Goal: Task Accomplishment & Management: Use online tool/utility

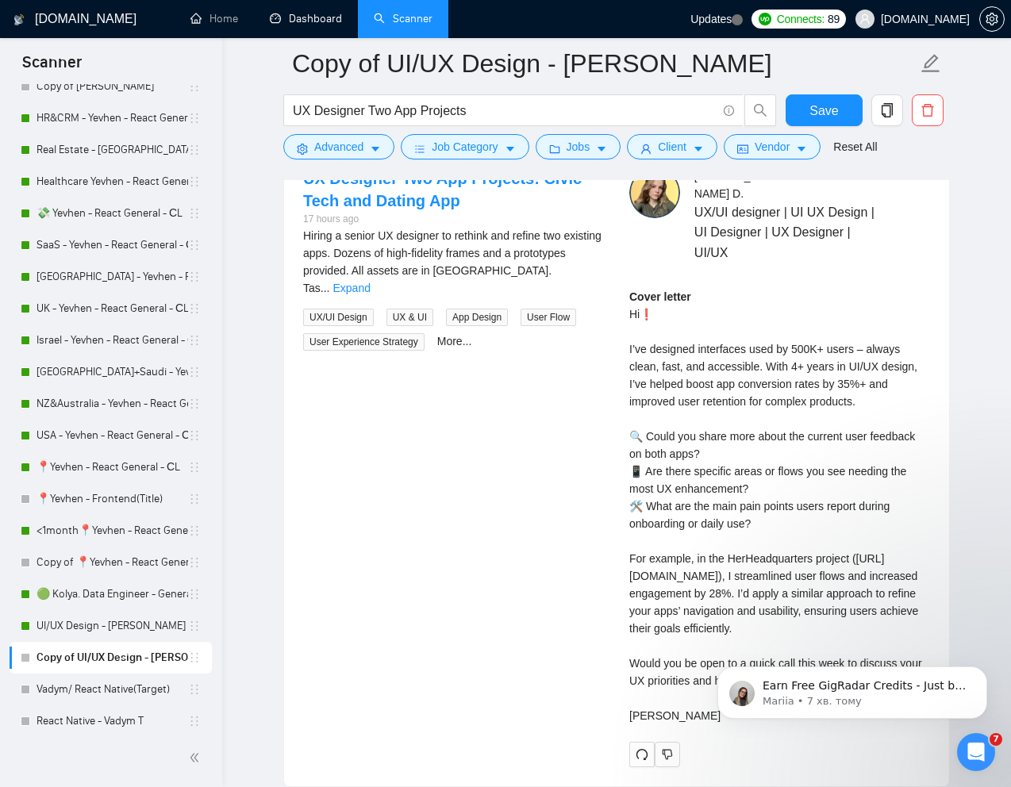
scroll to position [227, 0]
click at [591, 99] on span "UX Designer Two App Projects" at bounding box center [513, 110] width 460 height 32
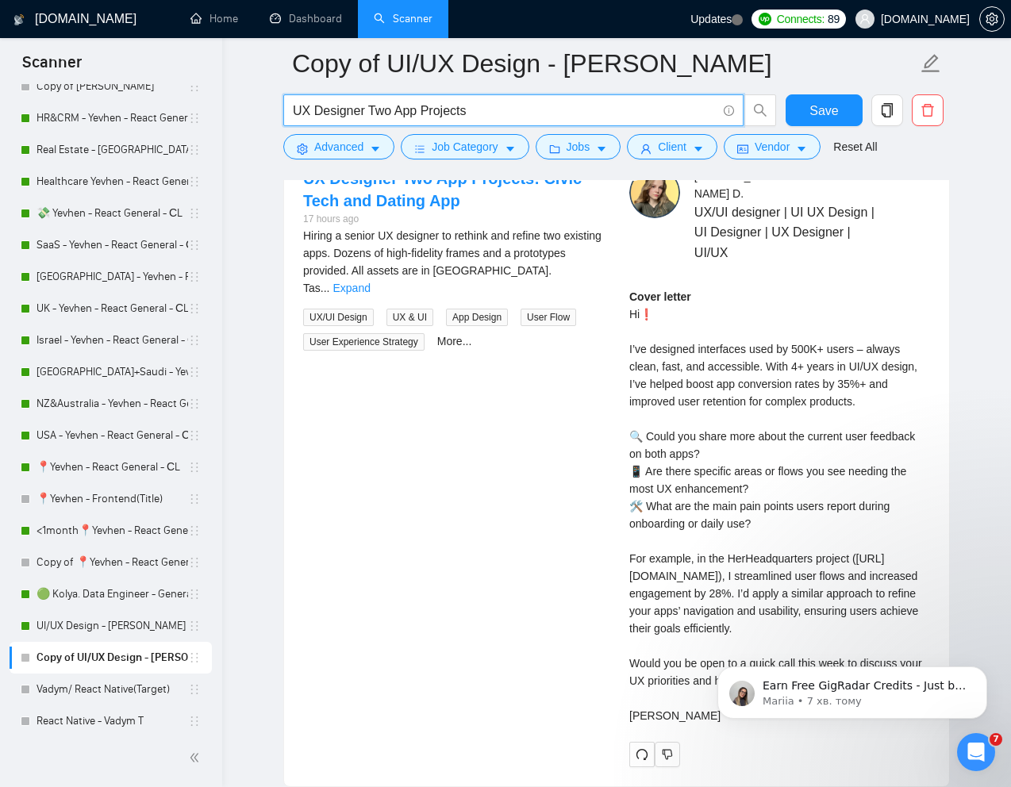
paste input "Mobile App UI/UX Design - Wireframing for English/Arabic App"
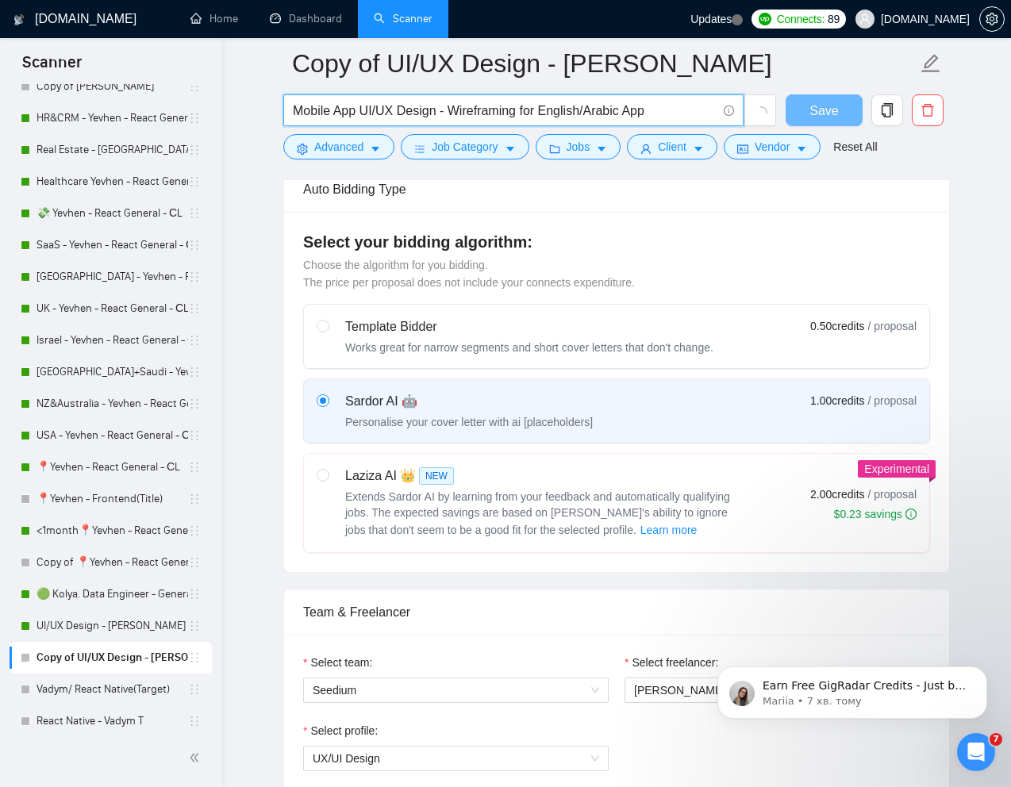
scroll to position [0, 0]
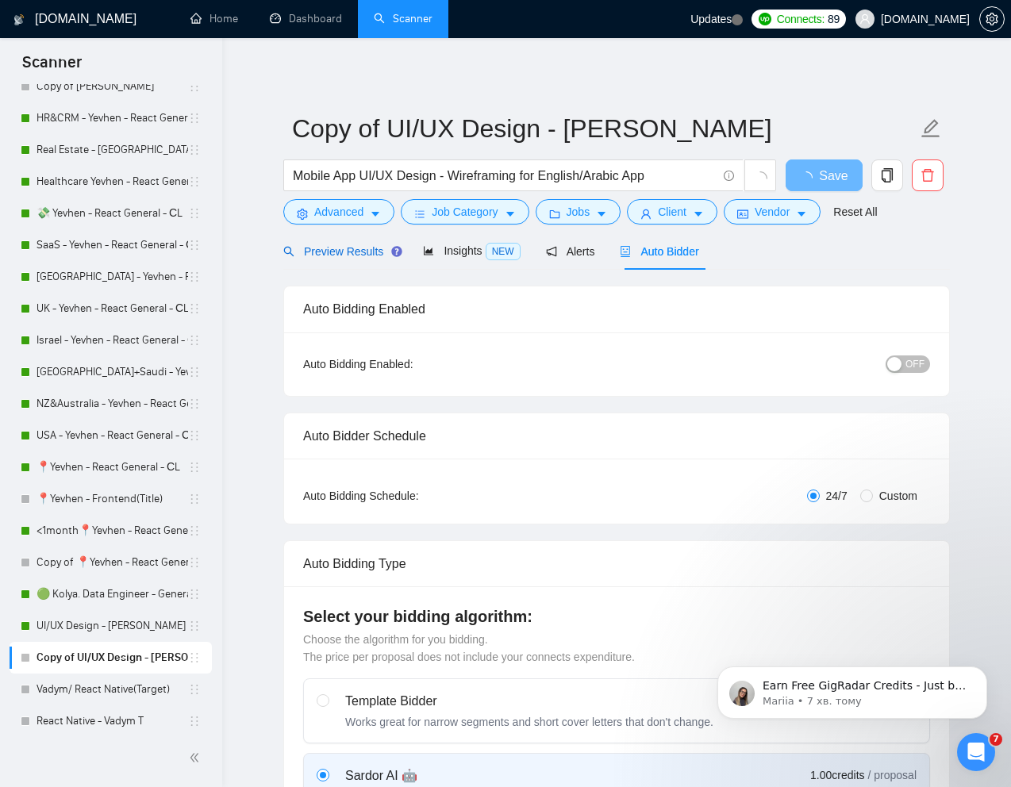
click at [344, 257] on span "Preview Results" at bounding box center [340, 251] width 114 height 13
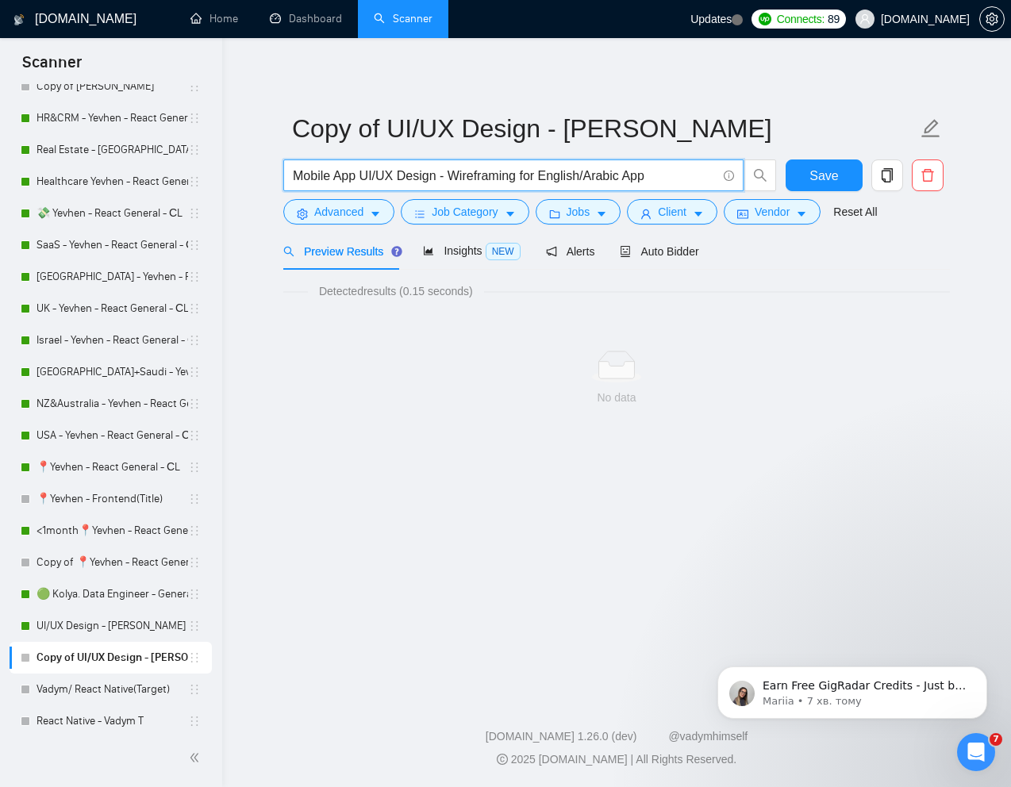
drag, startPoint x: 451, startPoint y: 179, endPoint x: 290, endPoint y: 171, distance: 161.3
click at [288, 174] on span "Mobile App UI/UX Design - Wireframing for English/Arabic App" at bounding box center [513, 175] width 460 height 32
type input "Wireframing for English/Arabic App"
click at [858, 213] on link "Reset All" at bounding box center [855, 211] width 44 height 17
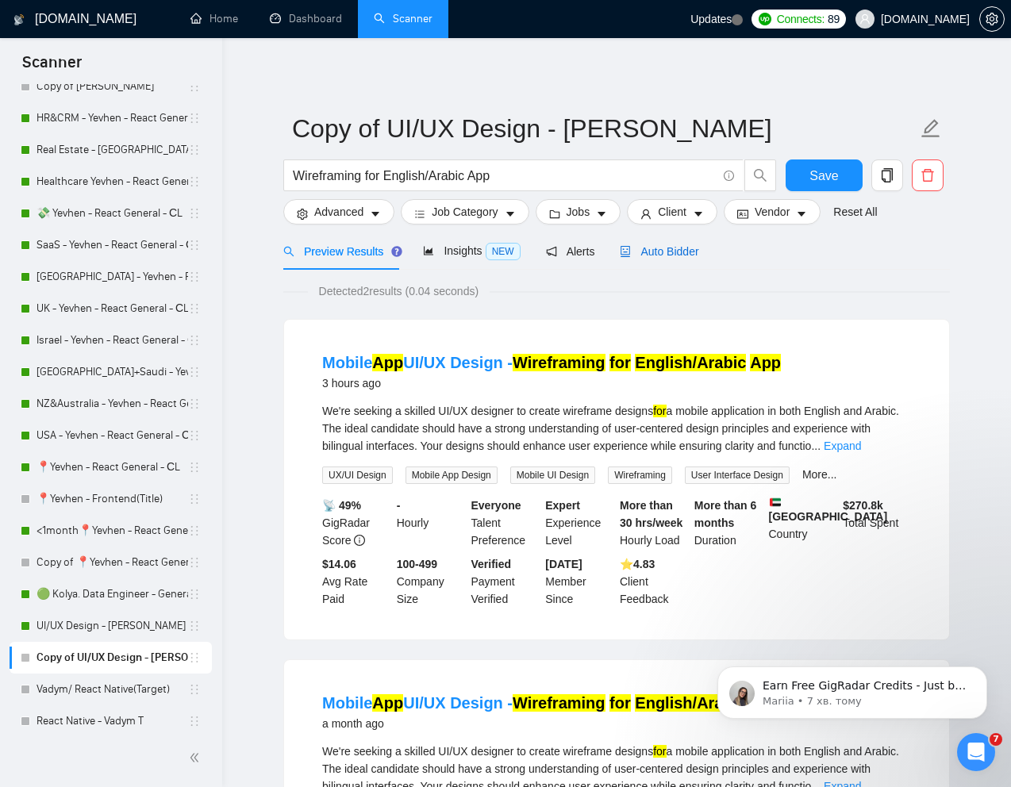
click at [681, 251] on span "Auto Bidder" at bounding box center [658, 251] width 79 height 13
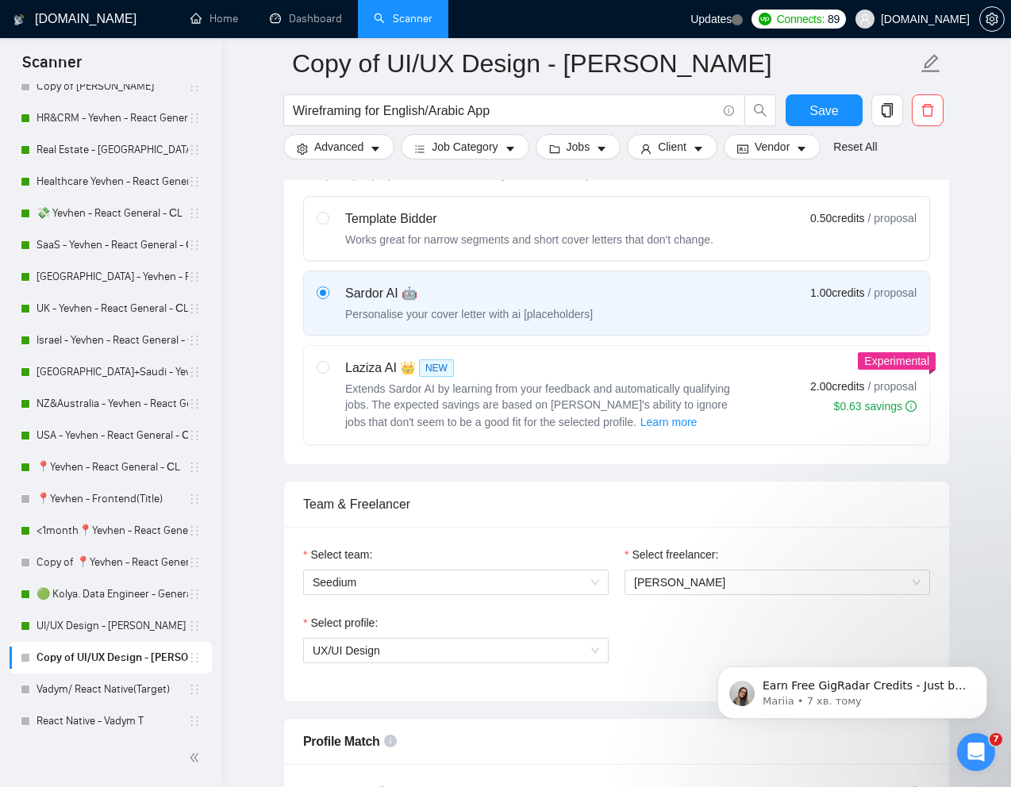
scroll to position [648, 0]
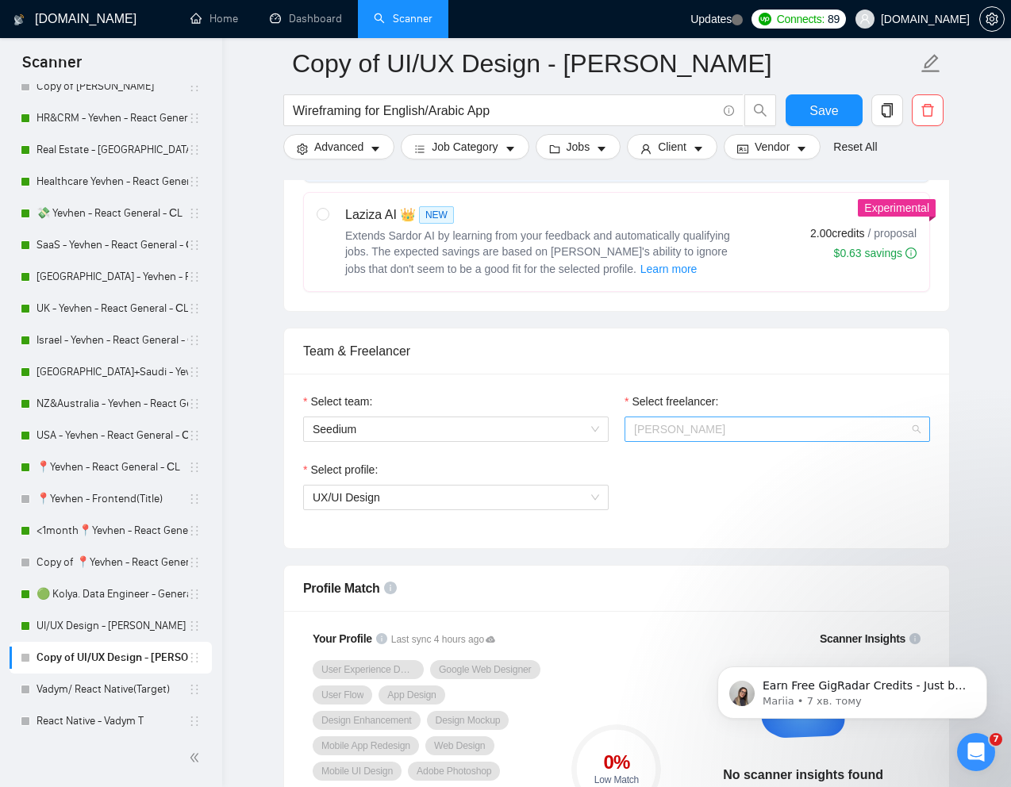
click at [721, 436] on span "[PERSON_NAME]" at bounding box center [777, 429] width 286 height 24
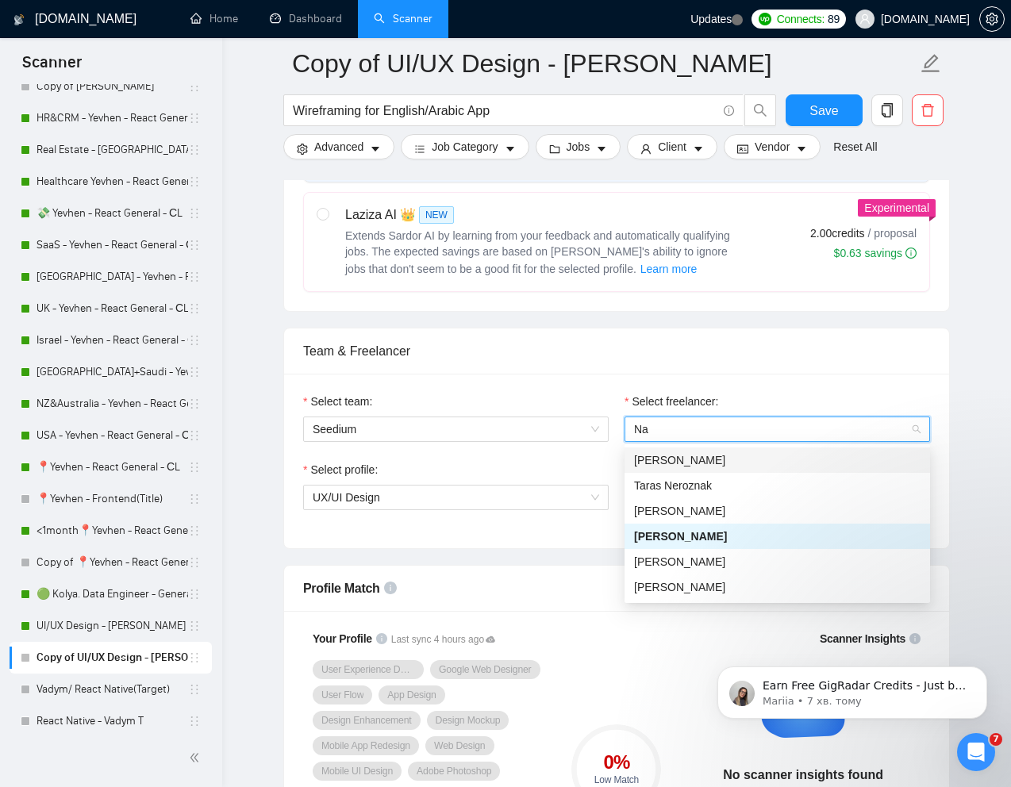
scroll to position [0, 0]
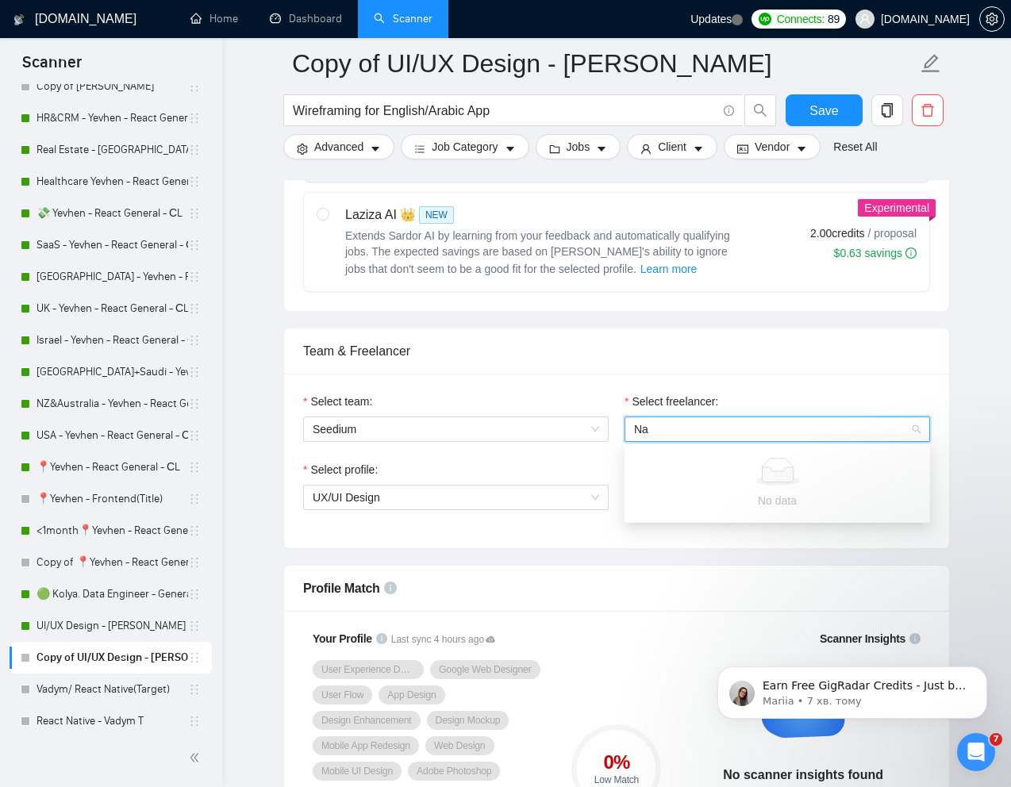
type input "N"
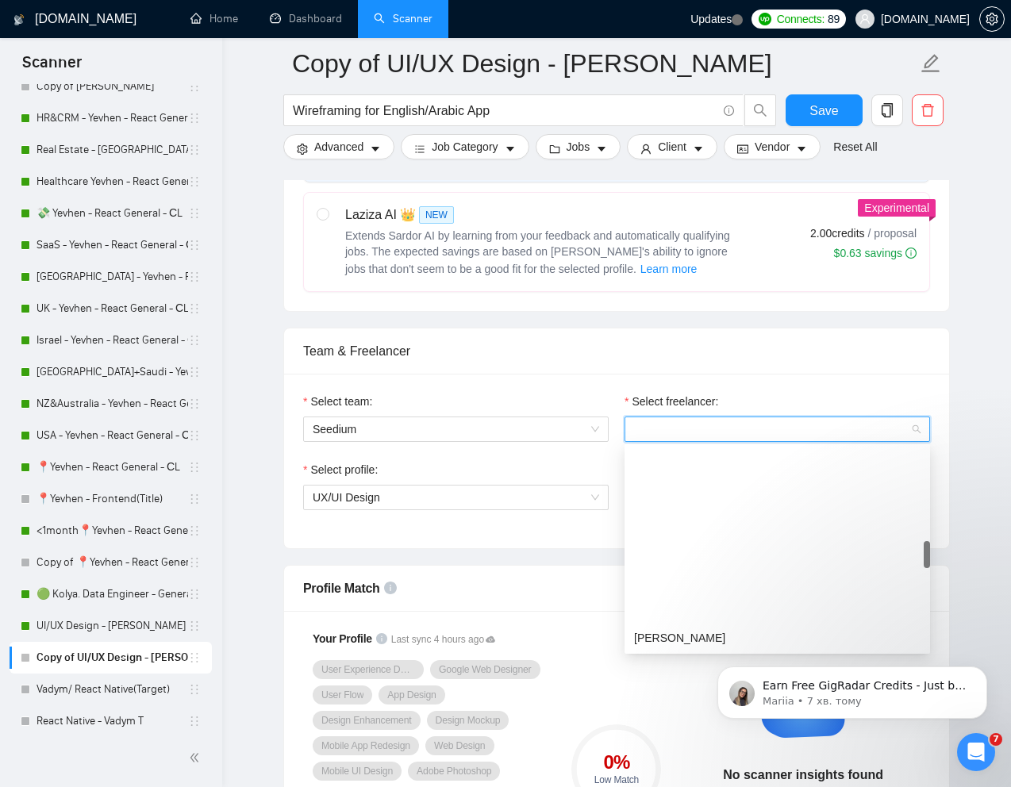
scroll to position [336, 0]
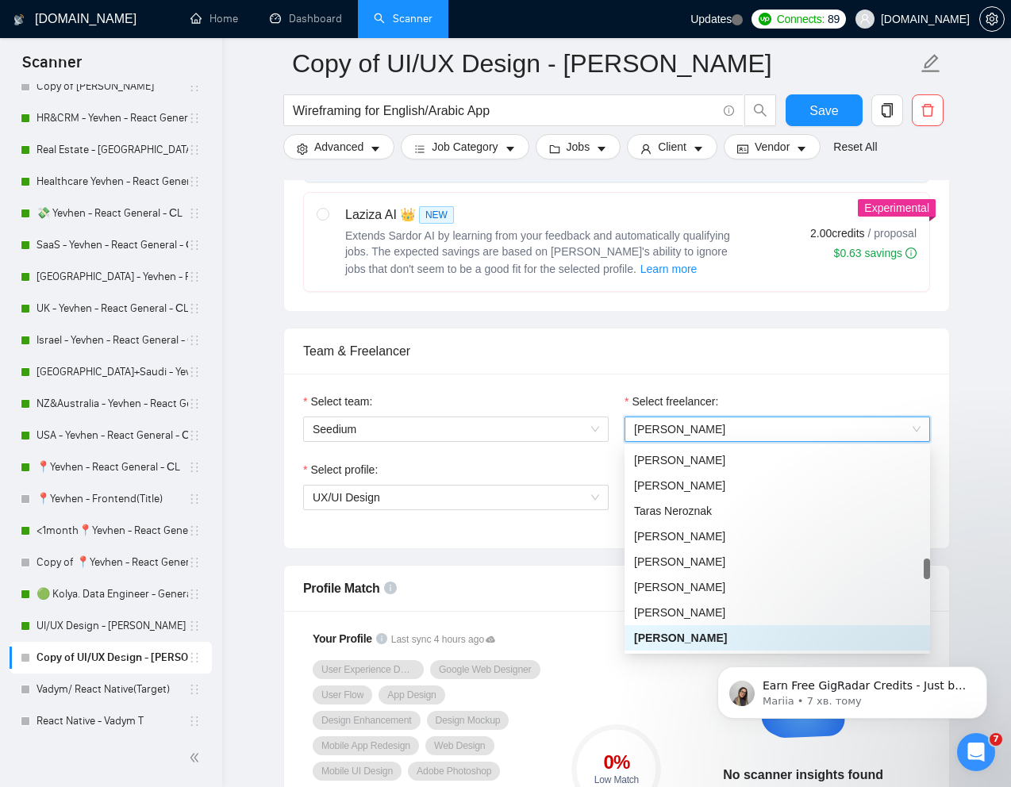
click at [855, 364] on div "Team & Freelancer" at bounding box center [616, 350] width 627 height 45
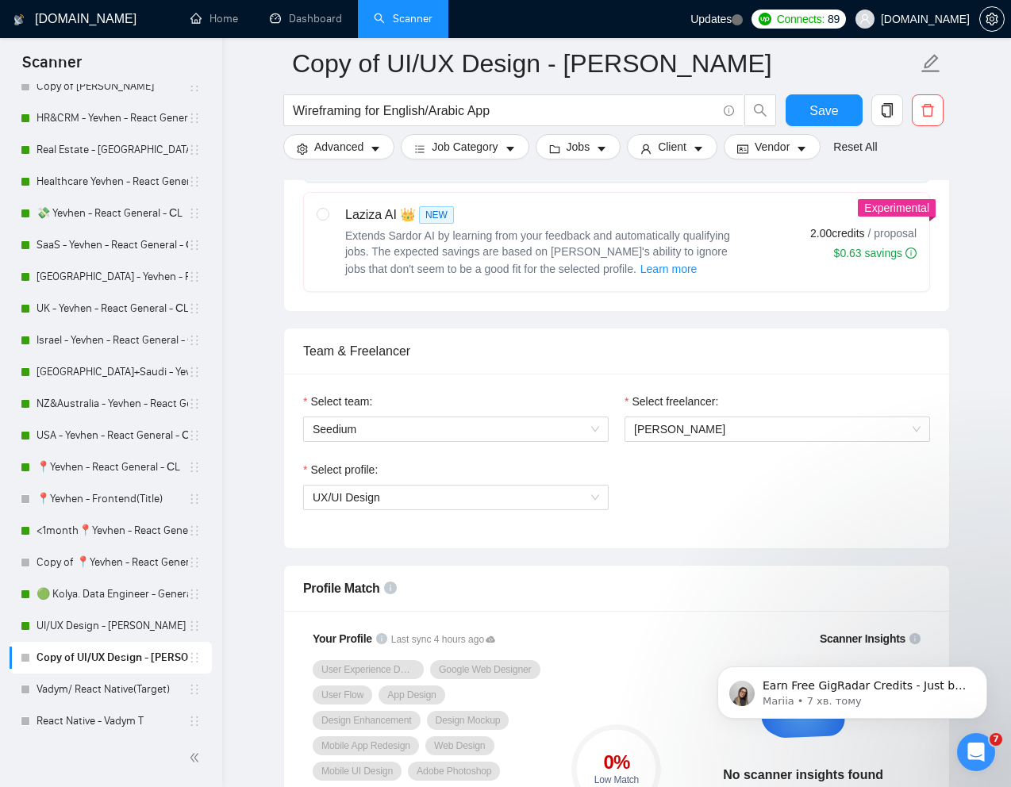
click at [763, 481] on div "Select profile: UX/UI Design" at bounding box center [616, 495] width 642 height 68
click at [696, 489] on div "Select profile: UX/UI Design" at bounding box center [616, 495] width 642 height 68
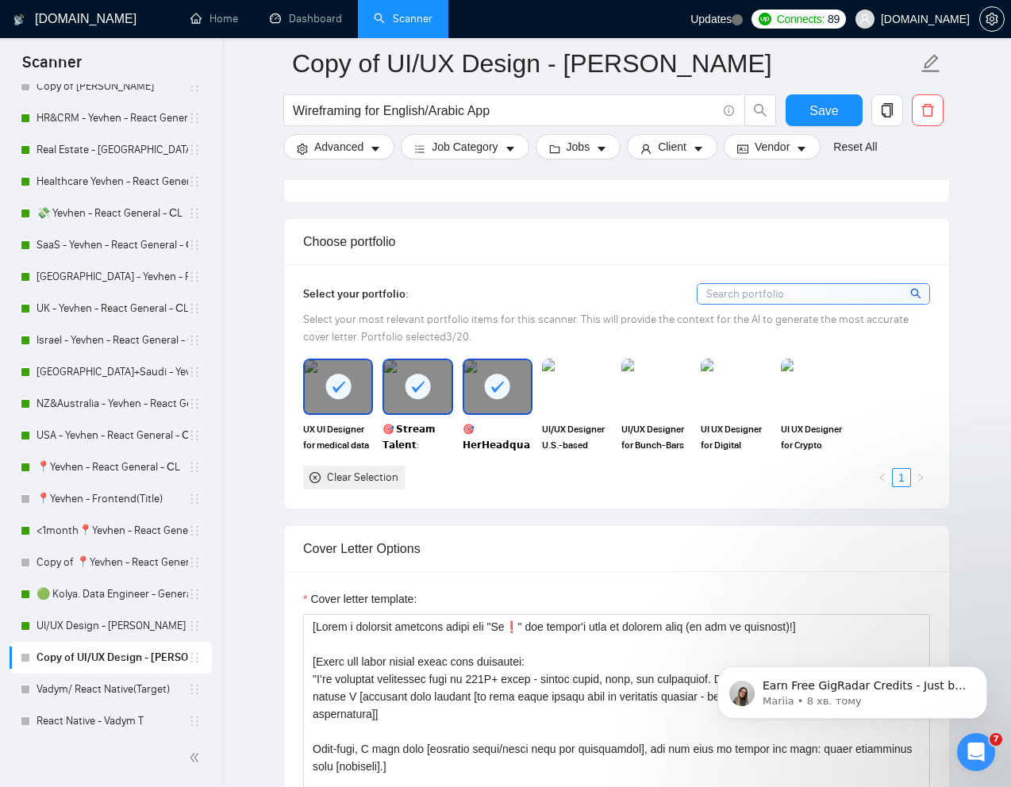
scroll to position [1398, 0]
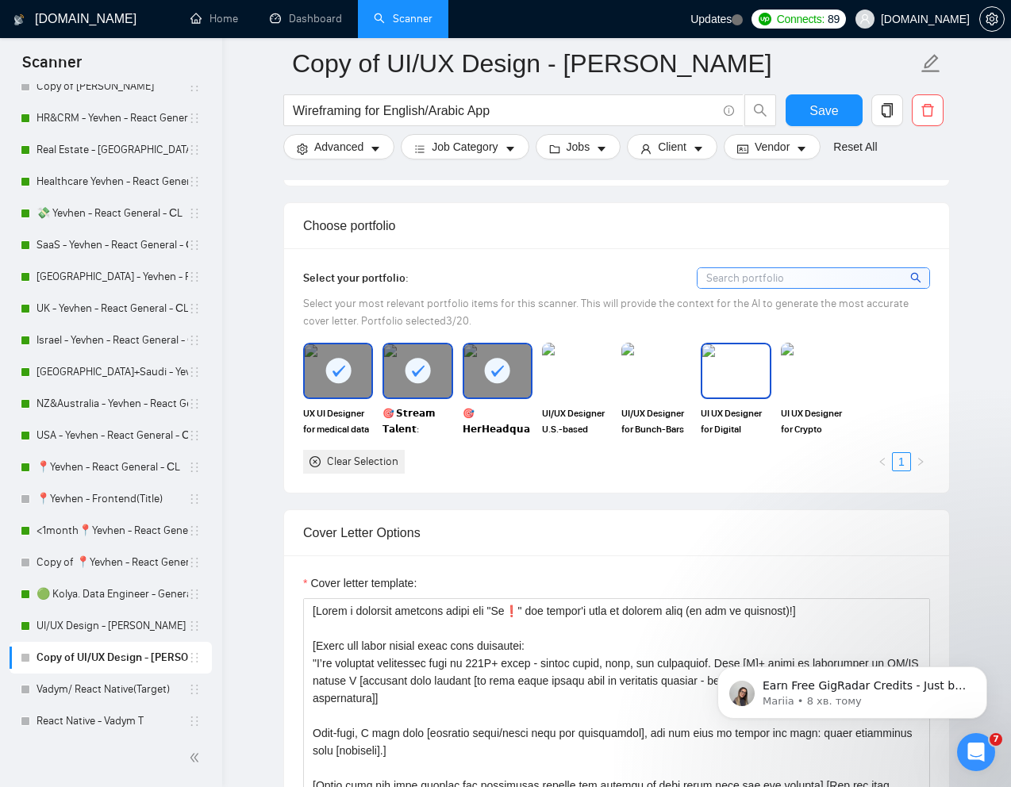
click at [724, 384] on img at bounding box center [735, 370] width 67 height 52
click at [811, 384] on img at bounding box center [815, 370] width 67 height 52
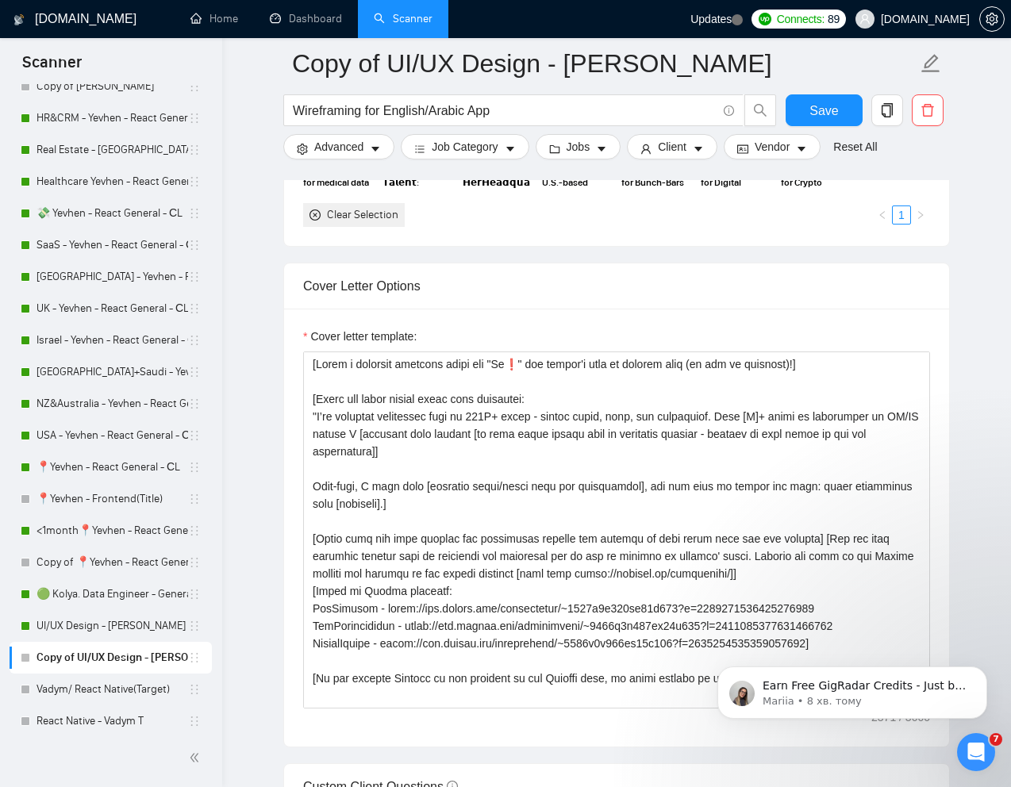
scroll to position [1667, 0]
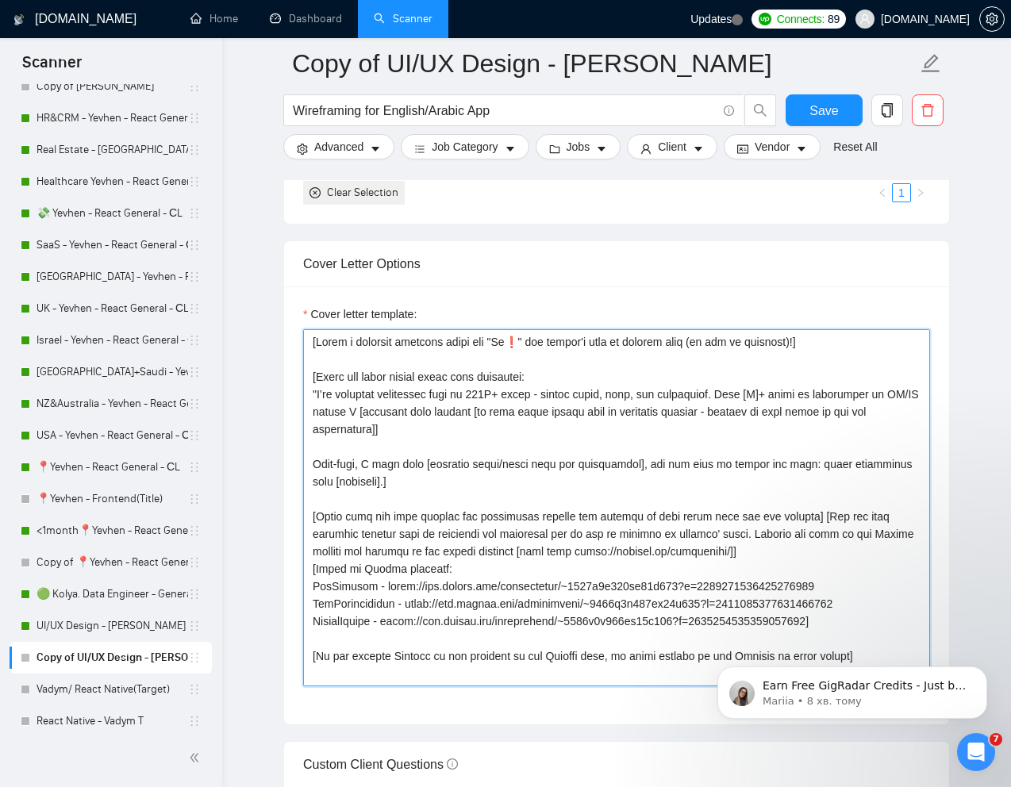
click at [675, 566] on textarea "Cover letter template:" at bounding box center [616, 507] width 627 height 357
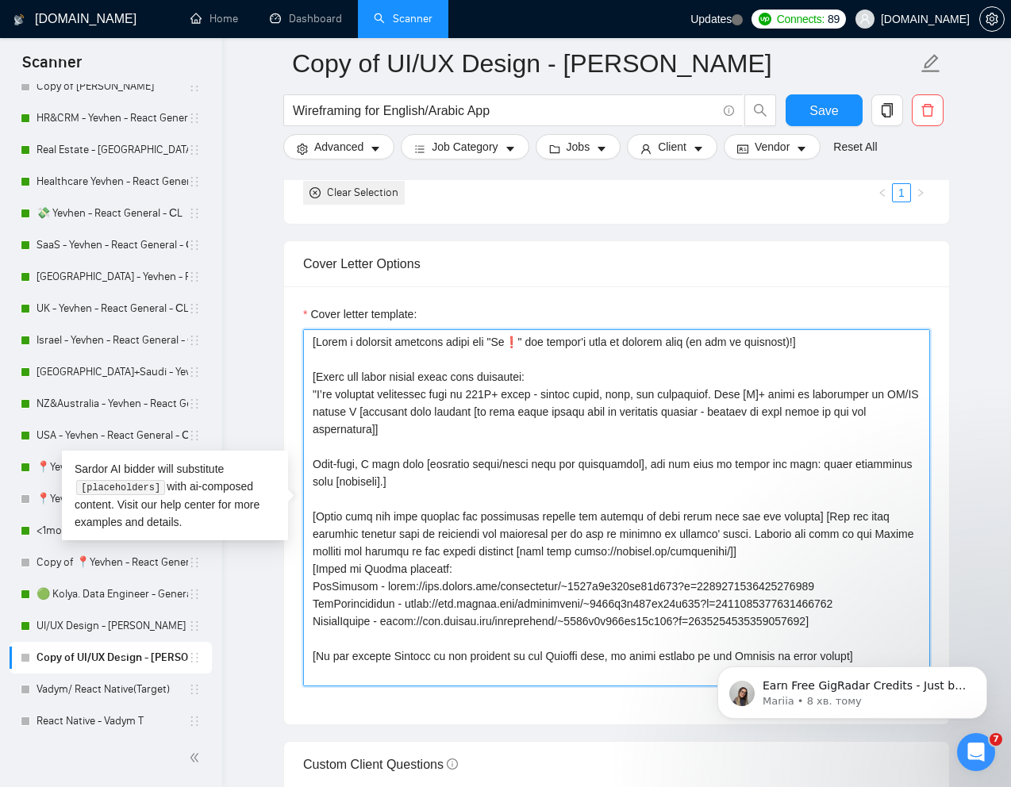
paste textarea "Lorem ips do sita cons - adip e seddo eiu] [Tempo inc utlab etdolo magna aliq e…"
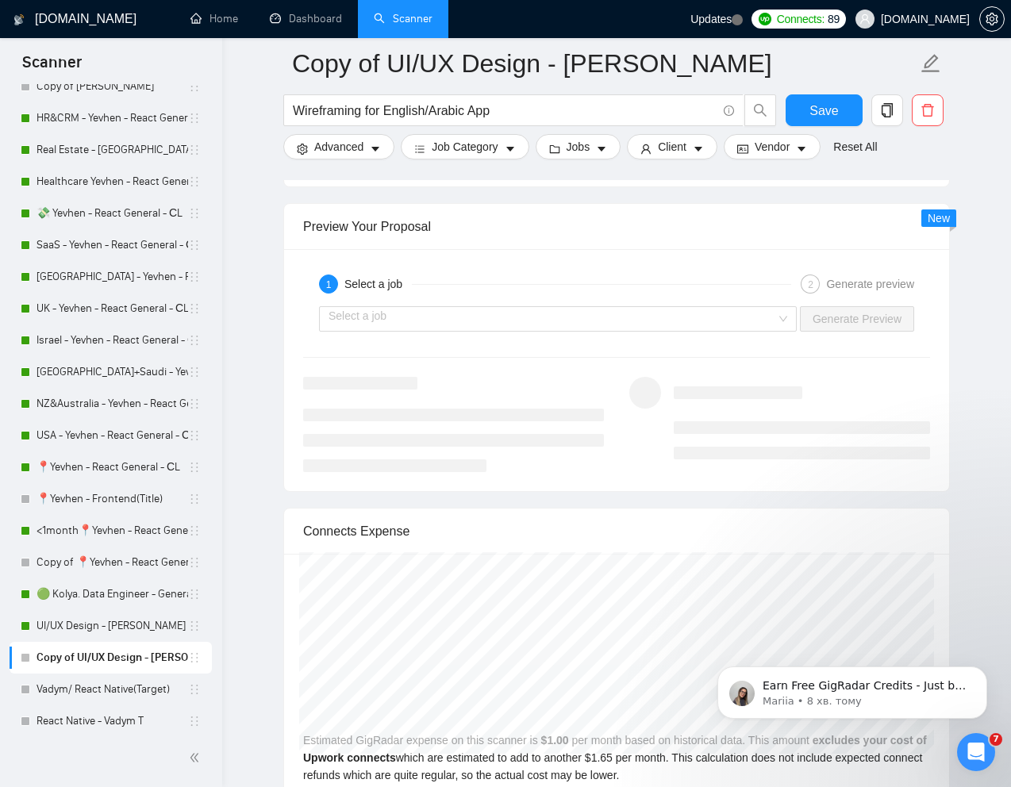
scroll to position [2976, 0]
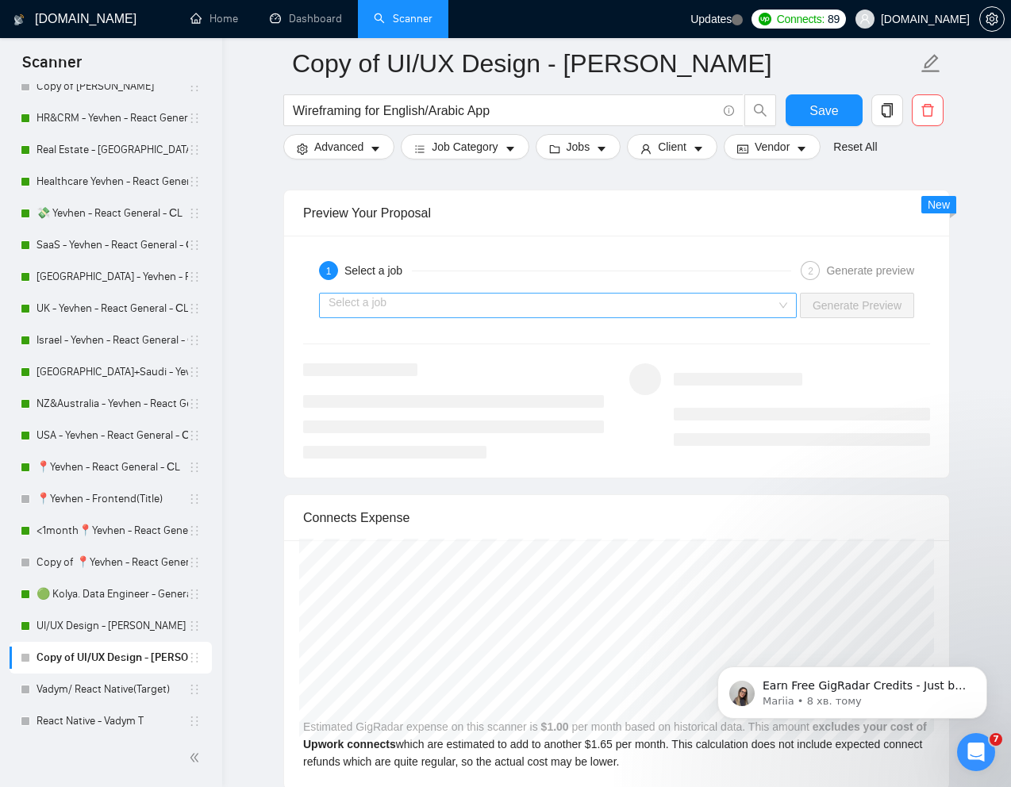
type textarea "[Lorem i dolorsit ametcons adipi eli "Se❗" doe tempor'i utla et dolorem aliq (e…"
click at [738, 309] on input "search" at bounding box center [551, 305] width 447 height 24
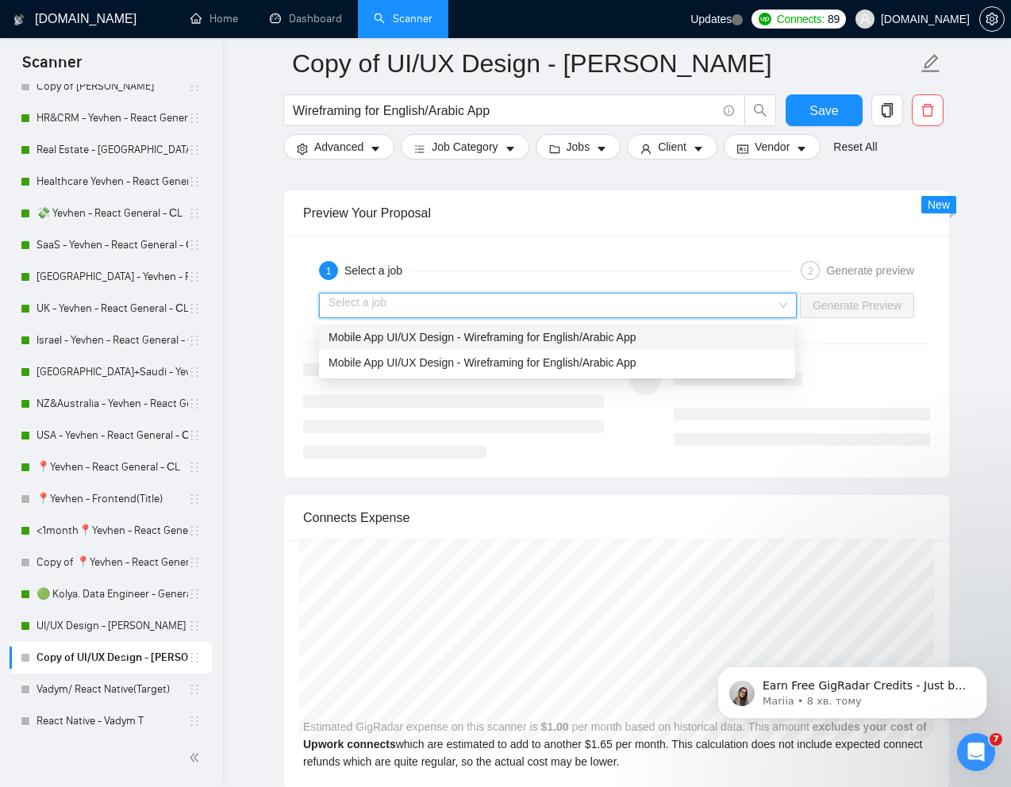
click at [636, 331] on span "Mobile App UI/UX Design - Wireframing for English/Arabic App" at bounding box center [482, 337] width 308 height 13
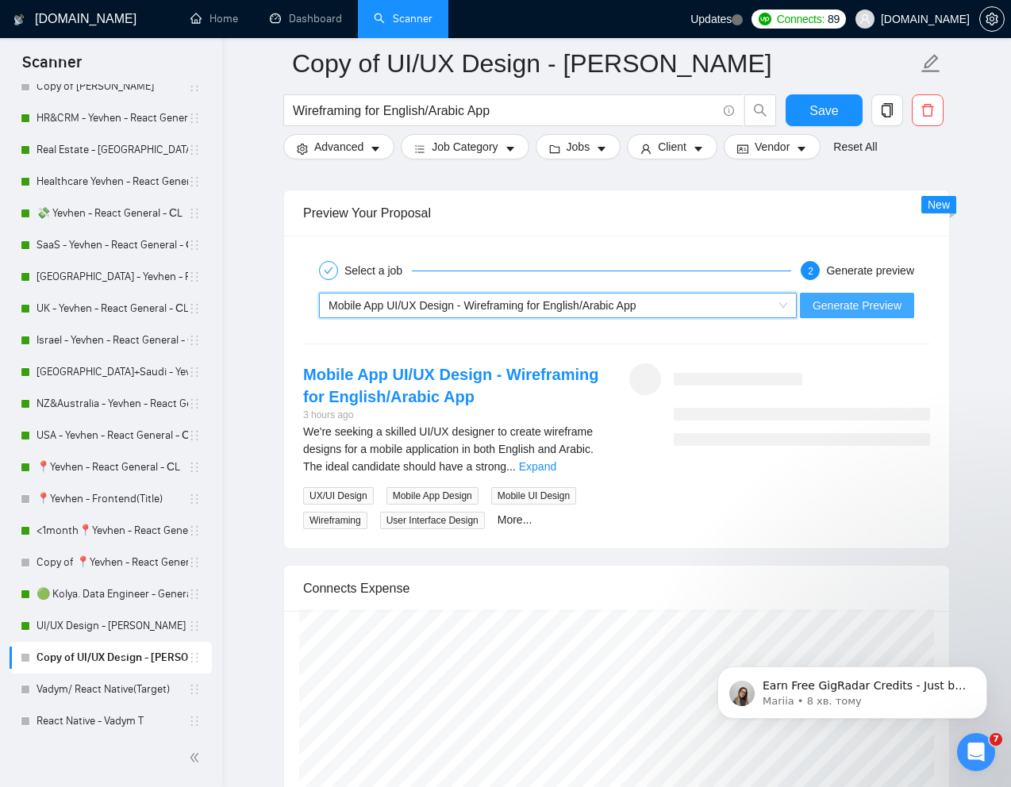
click at [834, 309] on span "Generate Preview" at bounding box center [856, 305] width 89 height 17
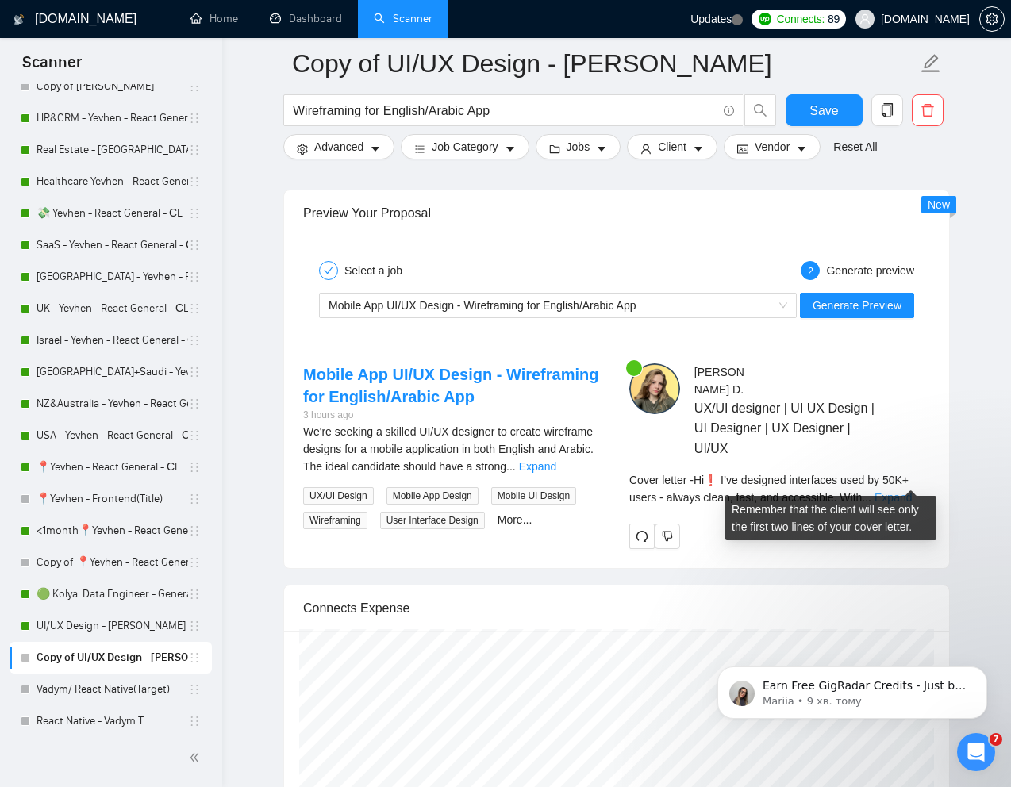
click at [911, 491] on link "Expand" at bounding box center [892, 497] width 37 height 13
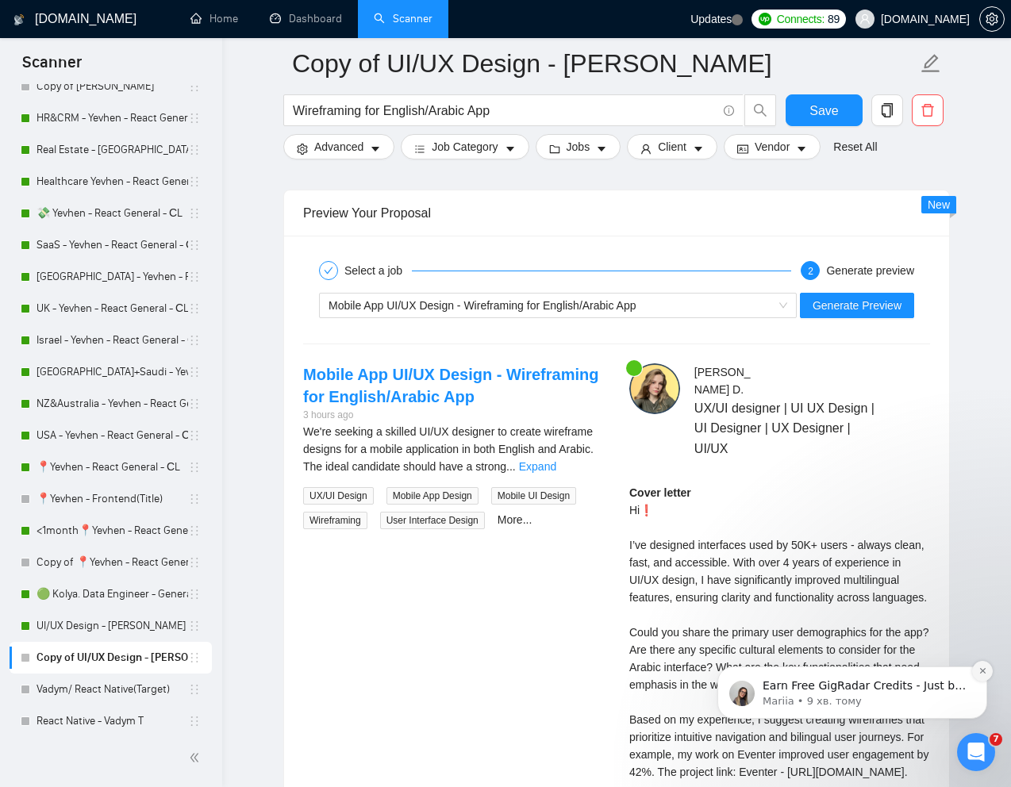
click at [980, 671] on icon "Dismiss notification" at bounding box center [982, 670] width 9 height 9
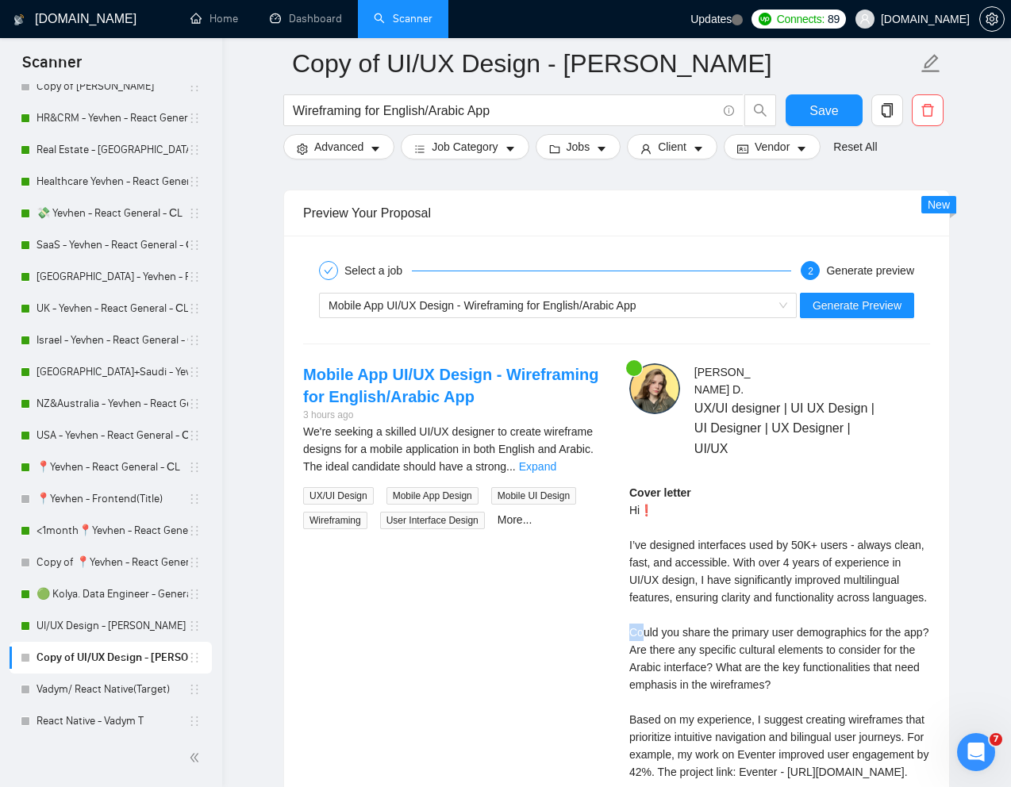
drag, startPoint x: 630, startPoint y: 631, endPoint x: 642, endPoint y: 633, distance: 12.9
click at [642, 633] on div "Cover letter Hi❗ I’ve designed interfaces used by 50K+ users - always clean, fa…" at bounding box center [779, 667] width 301 height 366
click at [695, 673] on div "Cover letter Hi❗ I’ve designed interfaces used by 50K+ users - always clean, fa…" at bounding box center [779, 667] width 301 height 366
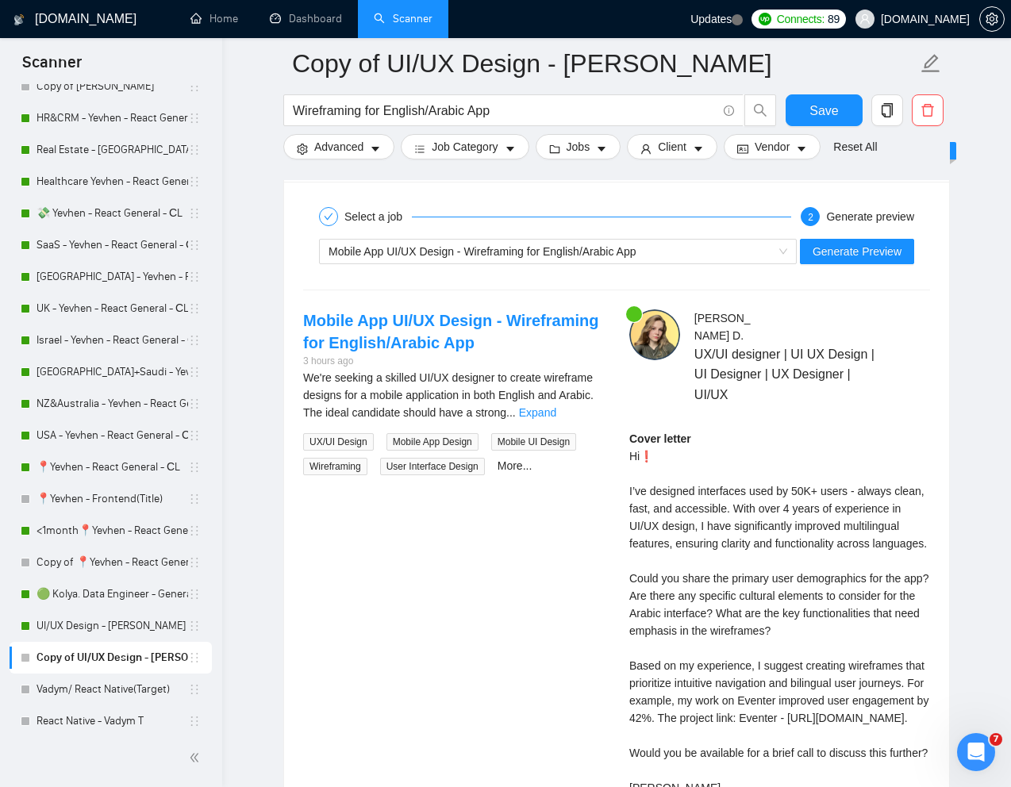
scroll to position [3040, 0]
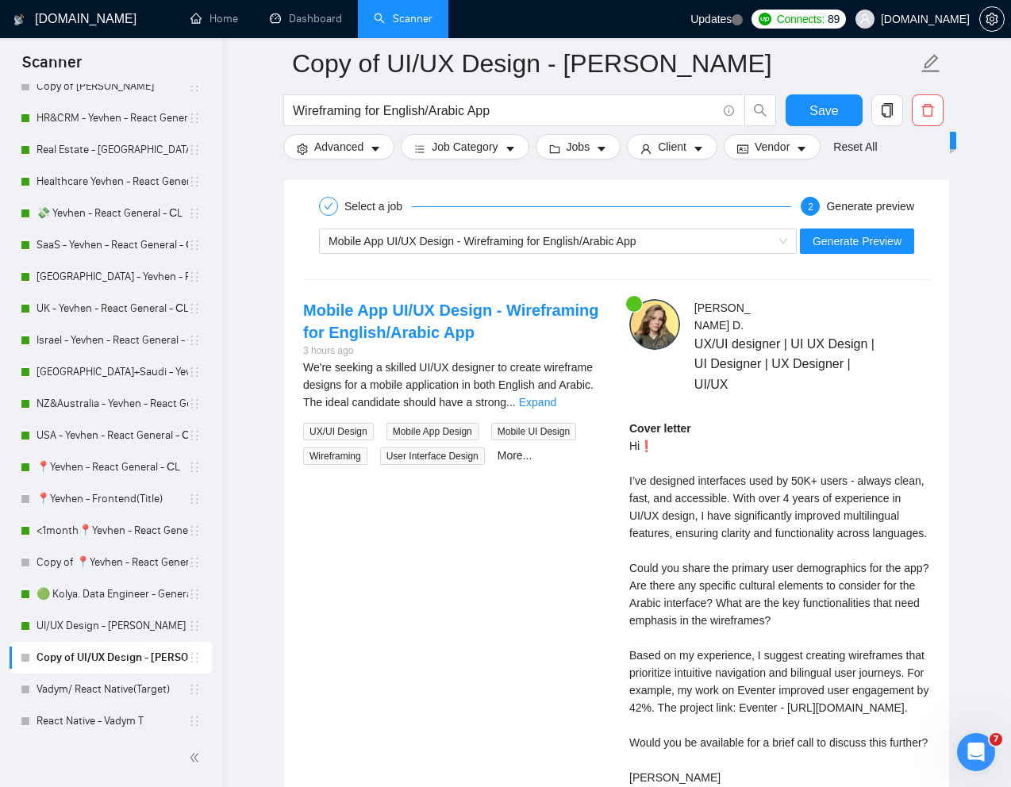
click at [731, 603] on div "Cover letter Hi❗ I’ve designed interfaces used by 50K+ users - always clean, fa…" at bounding box center [779, 603] width 301 height 366
drag, startPoint x: 658, startPoint y: 587, endPoint x: 751, endPoint y: 593, distance: 93.0
click at [751, 593] on div "Cover letter Hi❗ I’ve designed interfaces used by 50K+ users - always clean, fa…" at bounding box center [779, 603] width 301 height 366
click at [754, 599] on div "Cover letter Hi❗ I’ve designed interfaces used by 50K+ users - always clean, fa…" at bounding box center [779, 603] width 301 height 366
drag, startPoint x: 754, startPoint y: 603, endPoint x: 654, endPoint y: 589, distance: 100.1
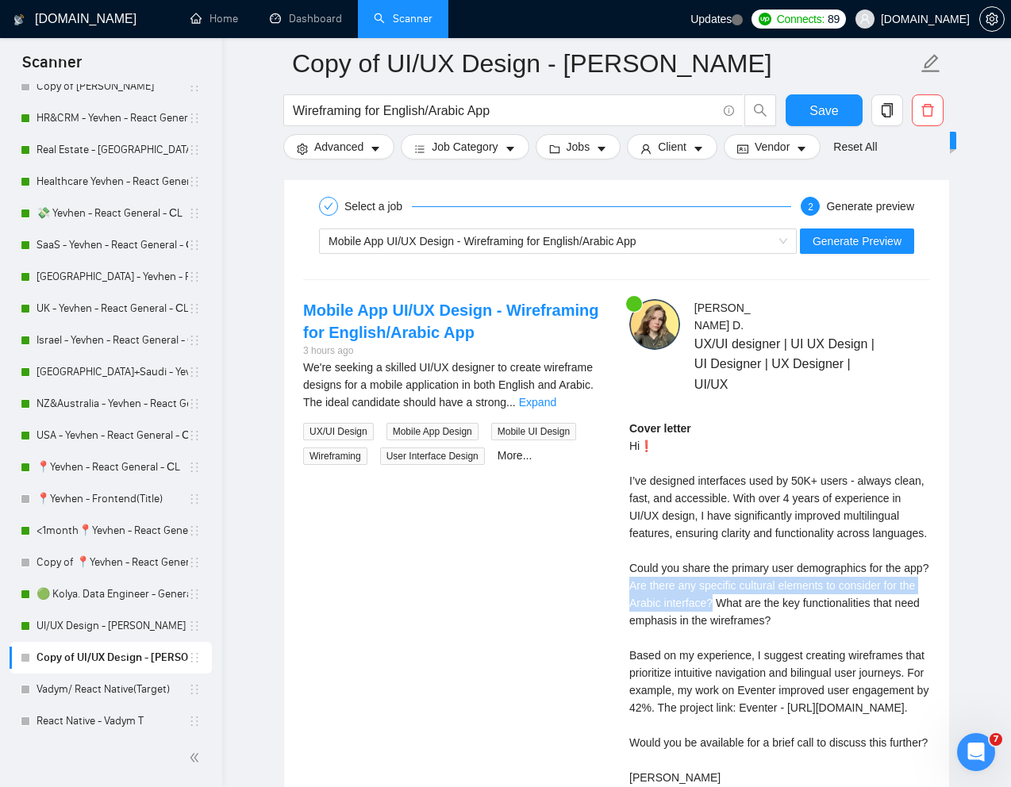
click at [654, 589] on div "Cover letter Hi❗ I’ve designed interfaces used by 50K+ users - always clean, fa…" at bounding box center [779, 603] width 301 height 366
click at [633, 574] on div "Cover letter Hi❗ I’ve designed interfaces used by 50K+ users - always clean, fa…" at bounding box center [779, 603] width 301 height 366
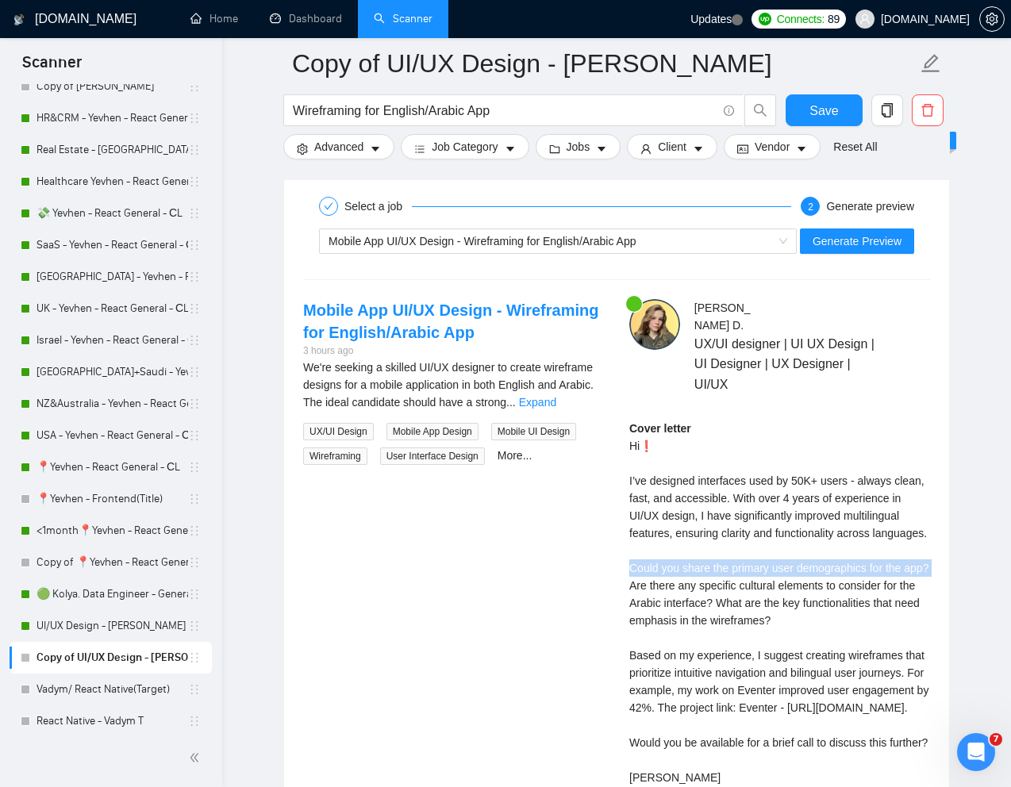
drag, startPoint x: 628, startPoint y: 566, endPoint x: 656, endPoint y: 583, distance: 32.8
click at [656, 583] on div "Cover letter Hi❗ I’ve designed interfaces used by 50K+ users - always clean, fa…" at bounding box center [779, 603] width 301 height 366
copy div "Could you share the primary user demographics for the app?"
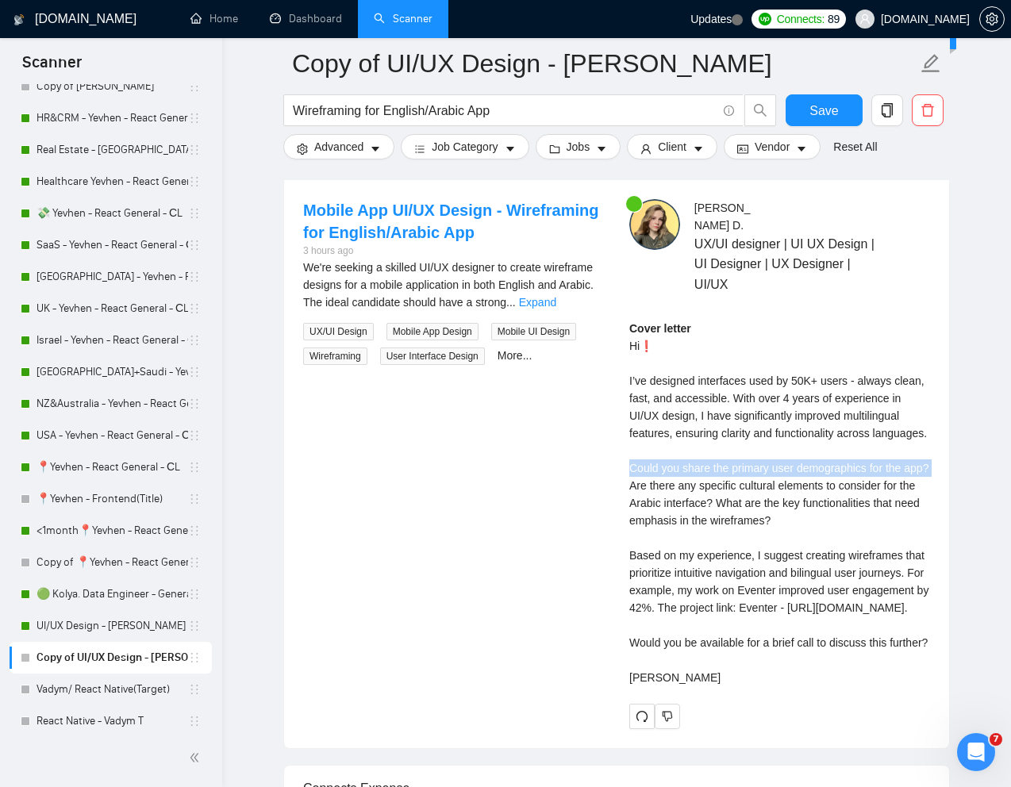
scroll to position [3142, 0]
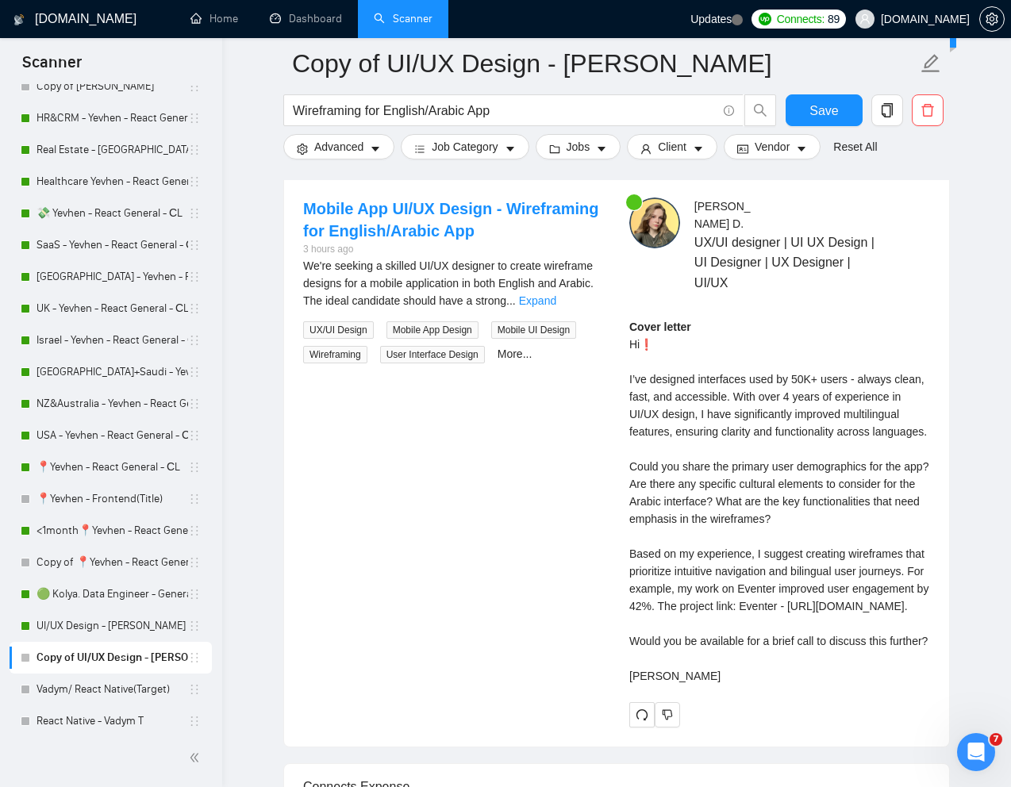
click at [707, 406] on div "Cover letter Hi❗ I’ve designed interfaces used by 50K+ users - always clean, fa…" at bounding box center [779, 501] width 301 height 366
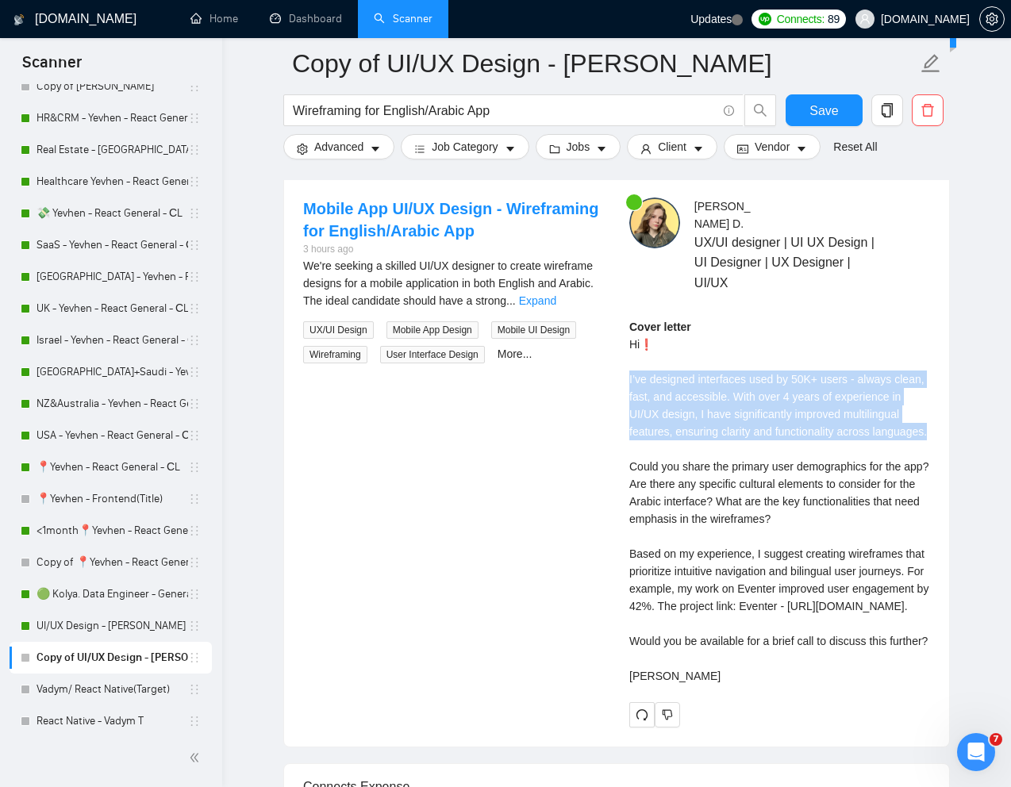
drag, startPoint x: 628, startPoint y: 358, endPoint x: 726, endPoint y: 429, distance: 120.9
click at [726, 429] on div "[PERSON_NAME] UX/UI designer | UI UX Design | UI Designer | UX Designer | UI/UX…" at bounding box center [779, 462] width 326 height 529
copy div "I’ve designed interfaces used by 50K+ users - always clean, fast, and accessibl…"
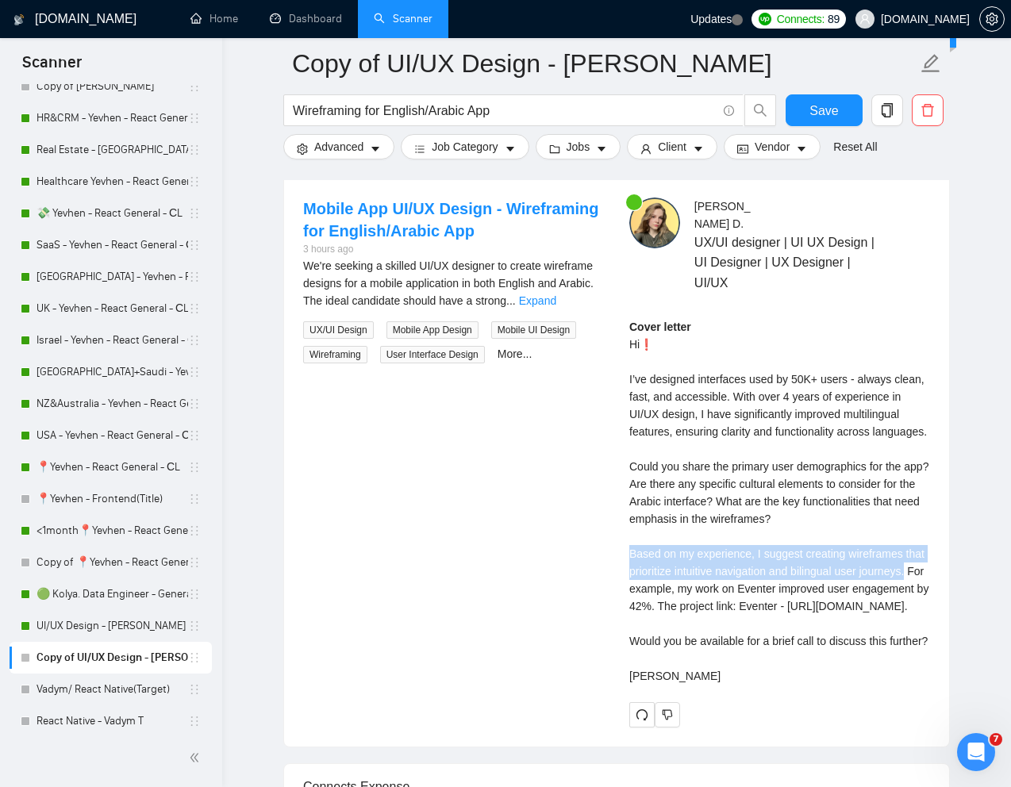
drag, startPoint x: 622, startPoint y: 553, endPoint x: 677, endPoint y: 585, distance: 63.3
click at [677, 585] on div "[PERSON_NAME] UX/UI designer | UI UX Design | UI Designer | UX Designer | UI/UX…" at bounding box center [779, 462] width 326 height 529
copy div "Based on my experience, I suggest creating wireframes that prioritize intuitive…"
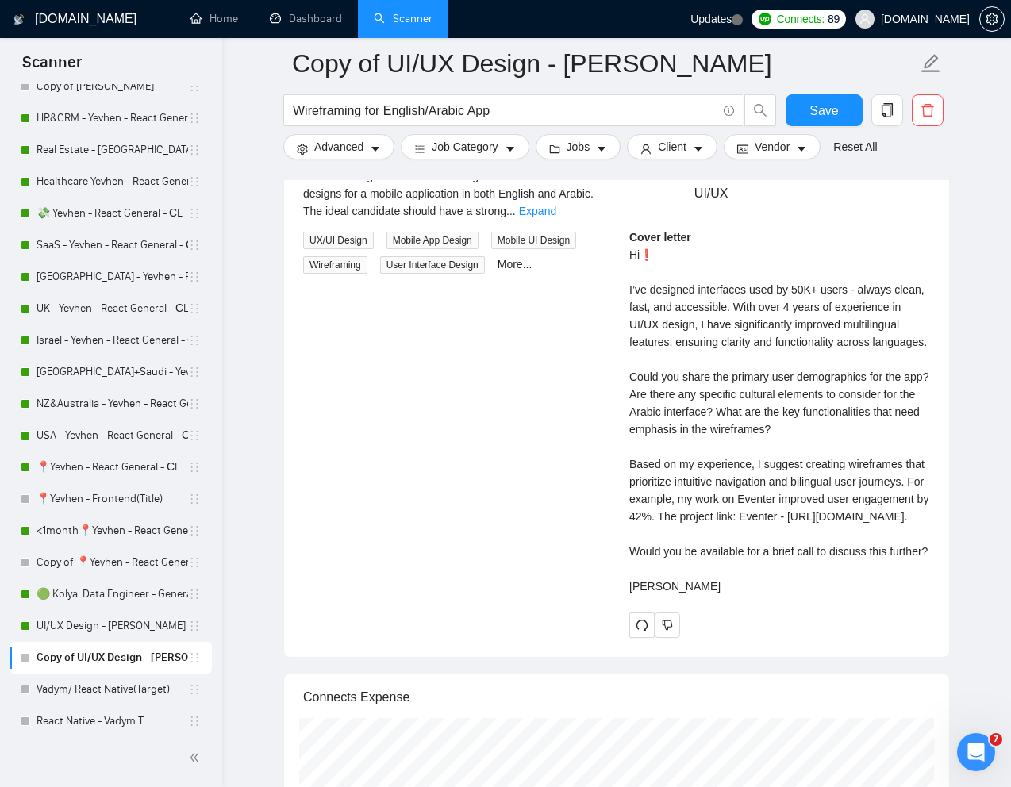
click at [654, 577] on div "Cover letter Hi❗ I’ve designed interfaces used by 50K+ users - always clean, fa…" at bounding box center [779, 411] width 301 height 366
drag, startPoint x: 675, startPoint y: 604, endPoint x: 624, endPoint y: 593, distance: 52.0
click at [624, 593] on div "[PERSON_NAME] UX/UI designer | UI UX Design | UI Designer | UX Designer | UI/UX…" at bounding box center [779, 372] width 326 height 529
copy div "Would you be available for a brief call to discuss this further?"
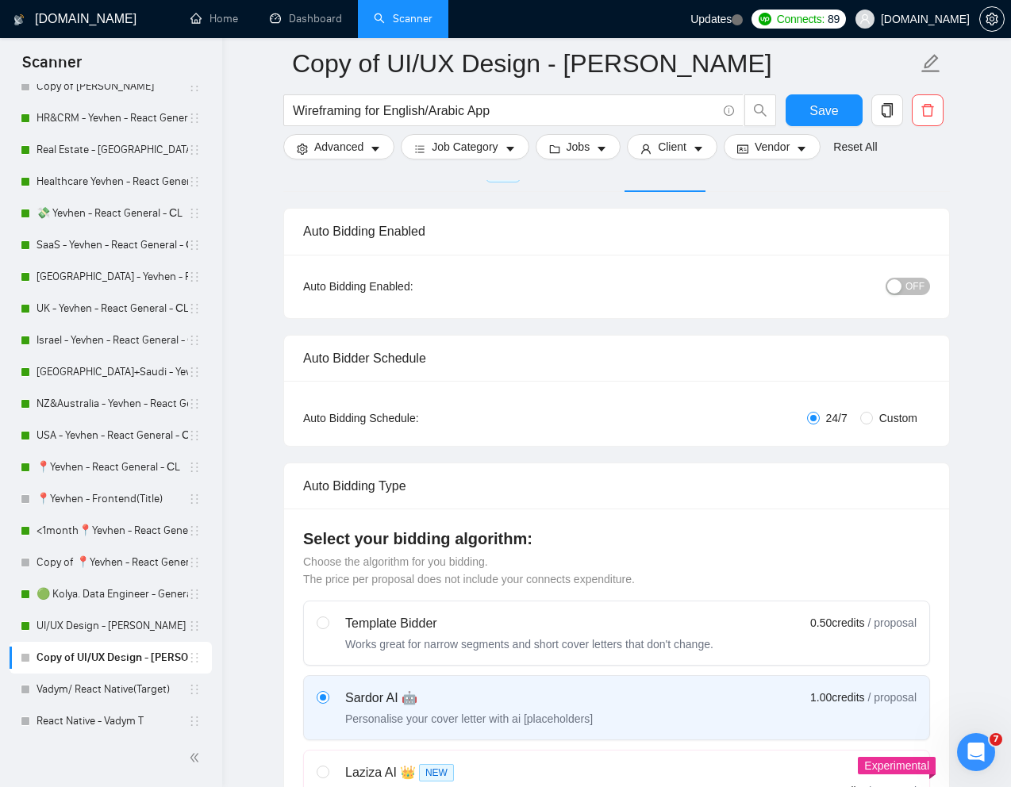
scroll to position [0, 0]
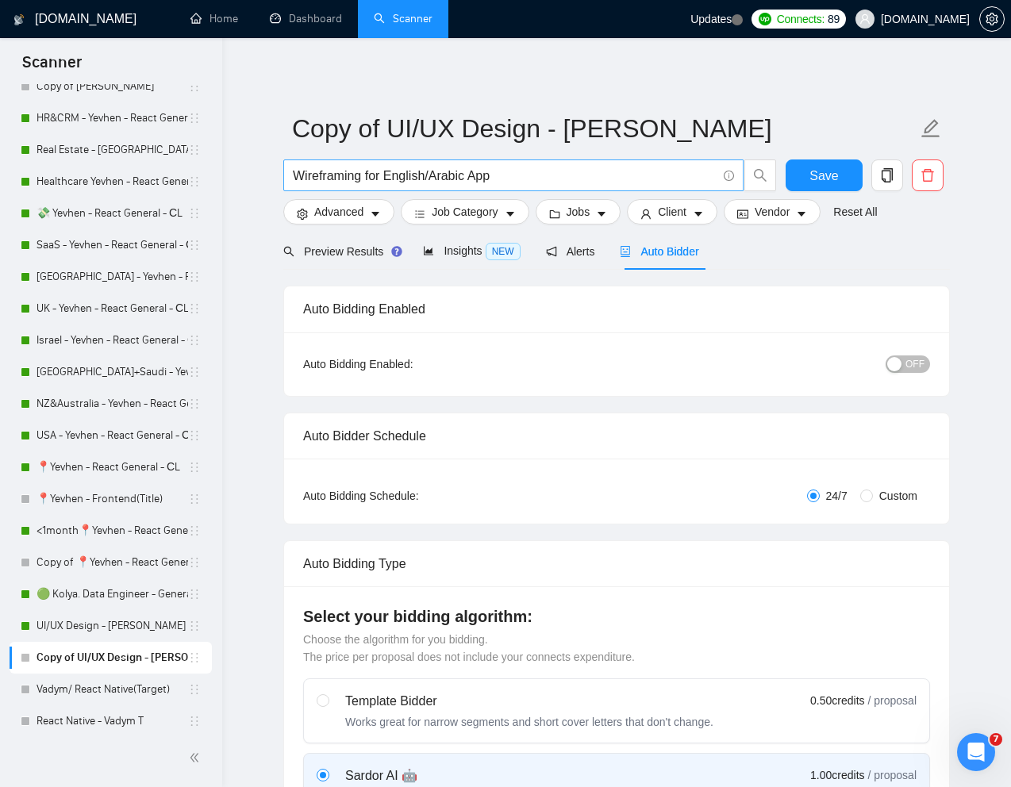
click at [383, 178] on input "Wireframing for English/Arabic App" at bounding box center [505, 176] width 424 height 20
click at [333, 236] on div "Preview Results" at bounding box center [340, 250] width 114 height 37
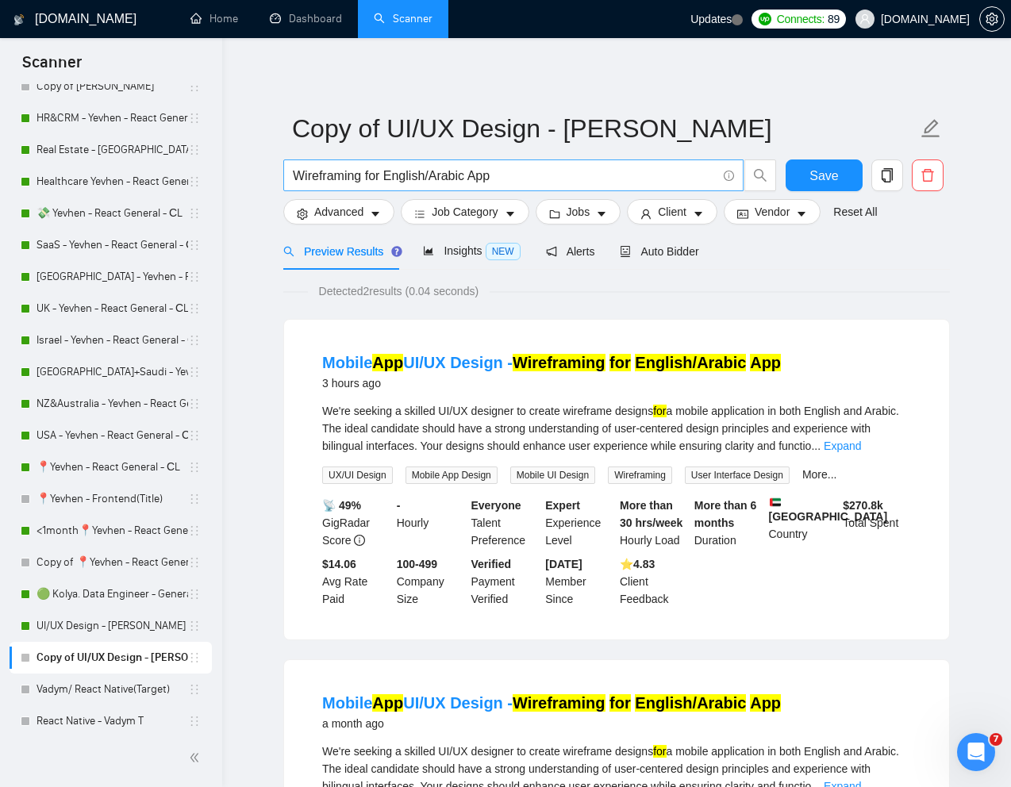
click at [455, 181] on input "Wireframing for English/Arabic App" at bounding box center [505, 176] width 424 height 20
paste input "Experienced FIgma Dashboard designer needed"
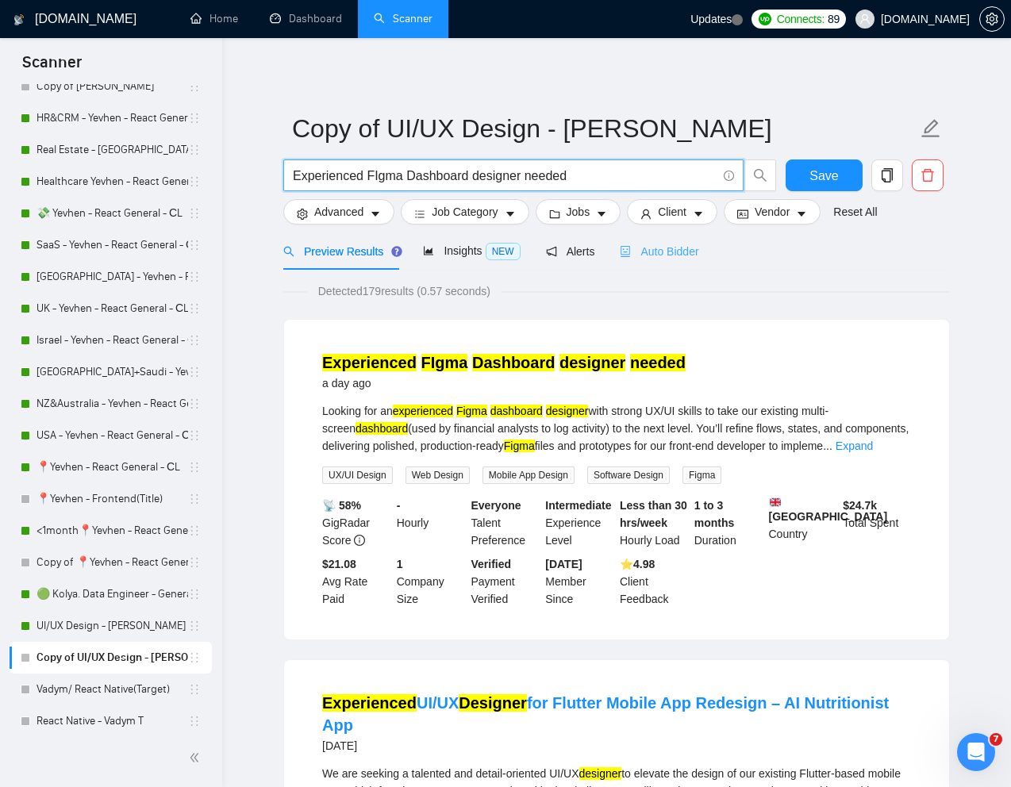
type input "Experienced FIgma Dashboard designer needed"
click at [679, 249] on span "Auto Bidder" at bounding box center [658, 251] width 79 height 13
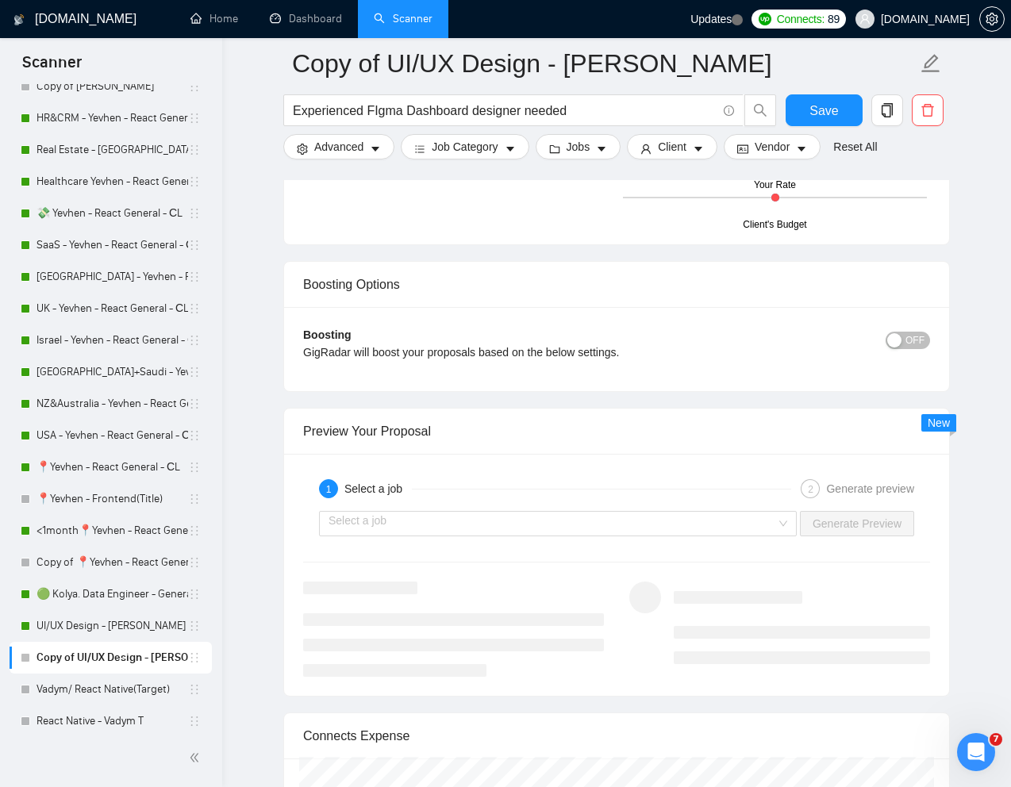
scroll to position [2830, 0]
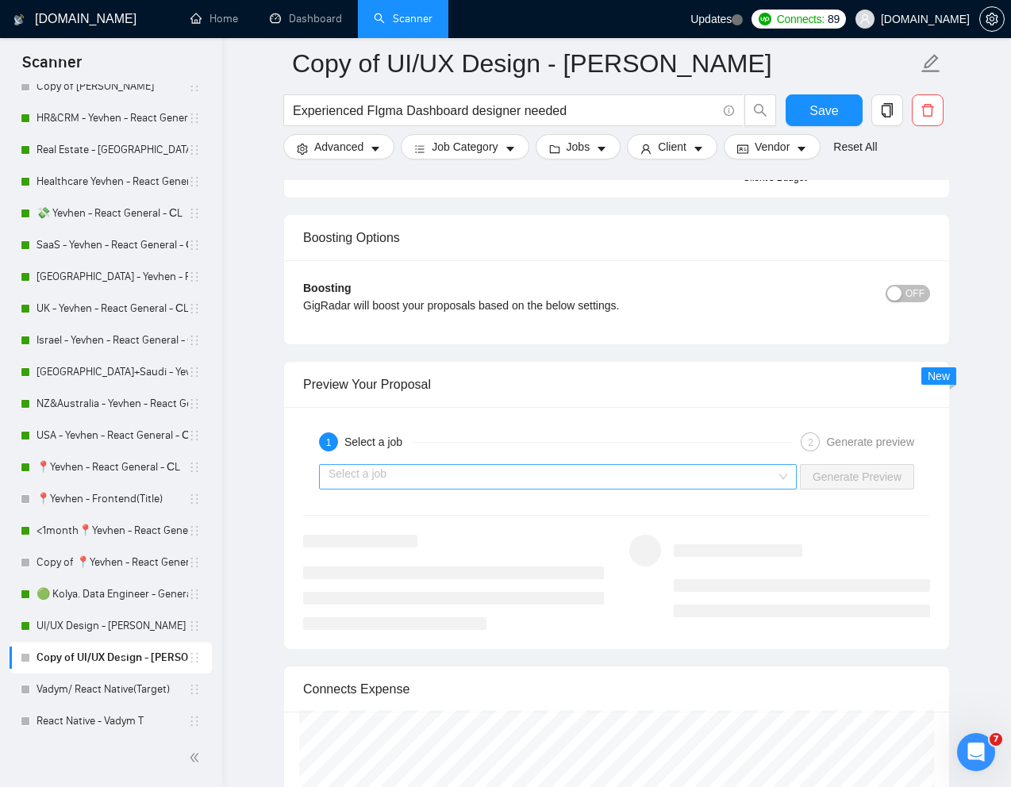
click at [683, 475] on input "search" at bounding box center [551, 477] width 447 height 24
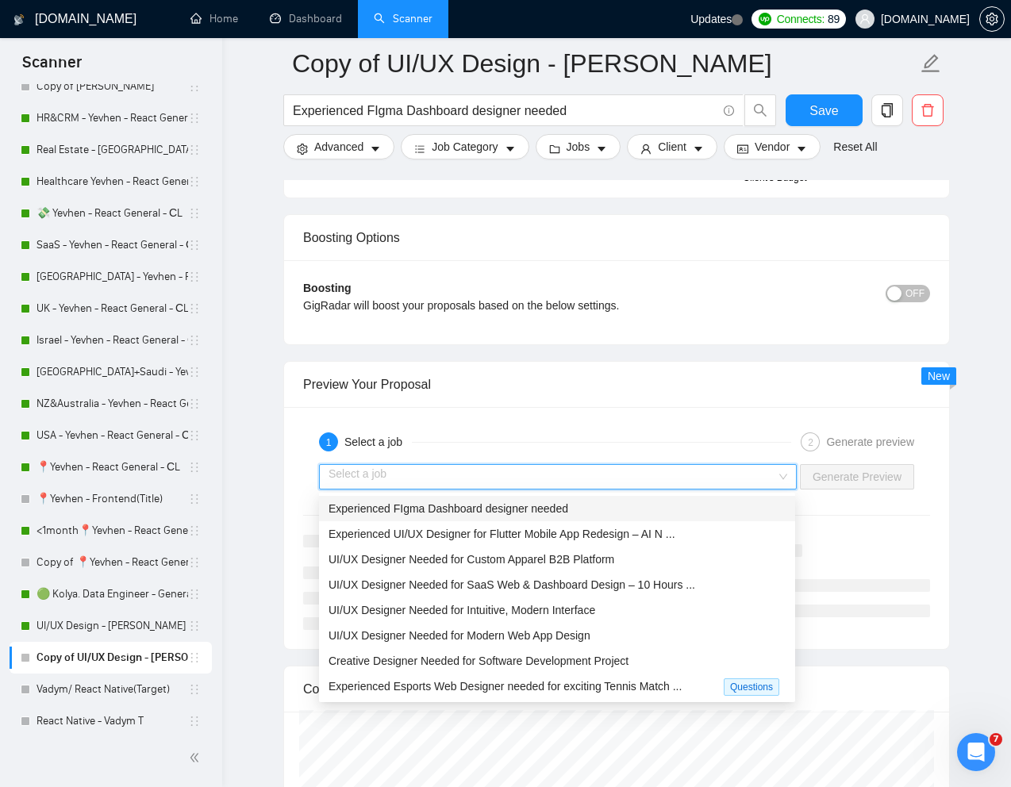
click at [563, 511] on span "Experienced FIgma Dashboard designer needed" at bounding box center [448, 508] width 240 height 13
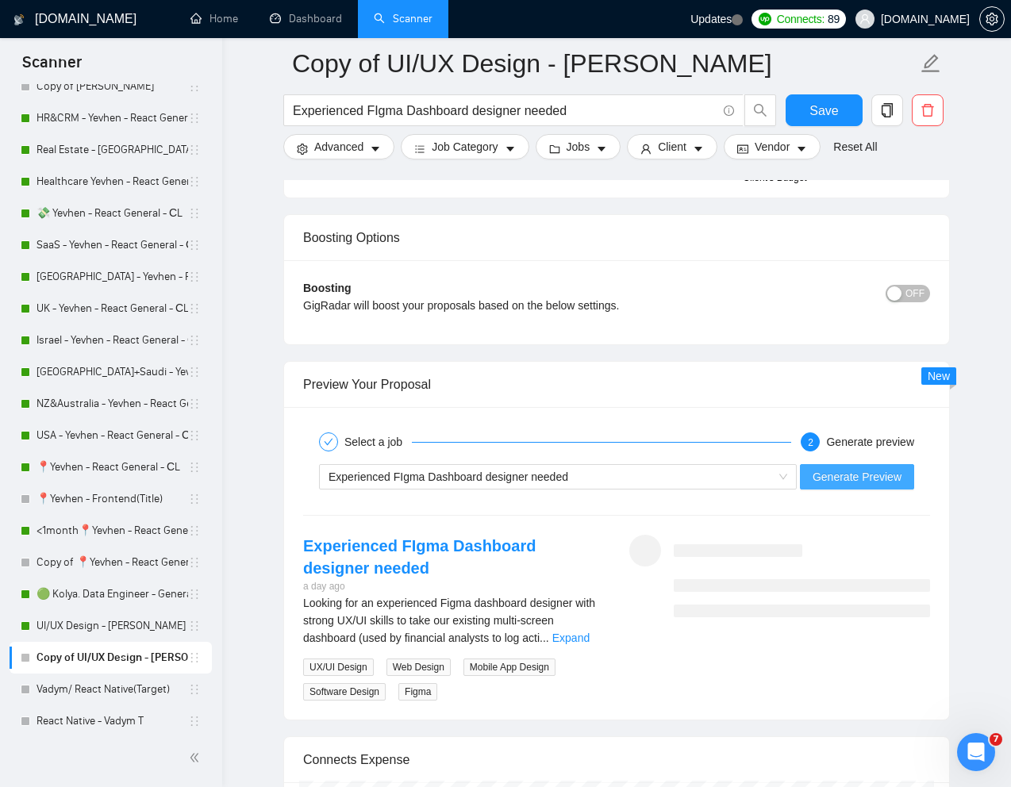
click at [847, 484] on span "Generate Preview" at bounding box center [856, 476] width 89 height 17
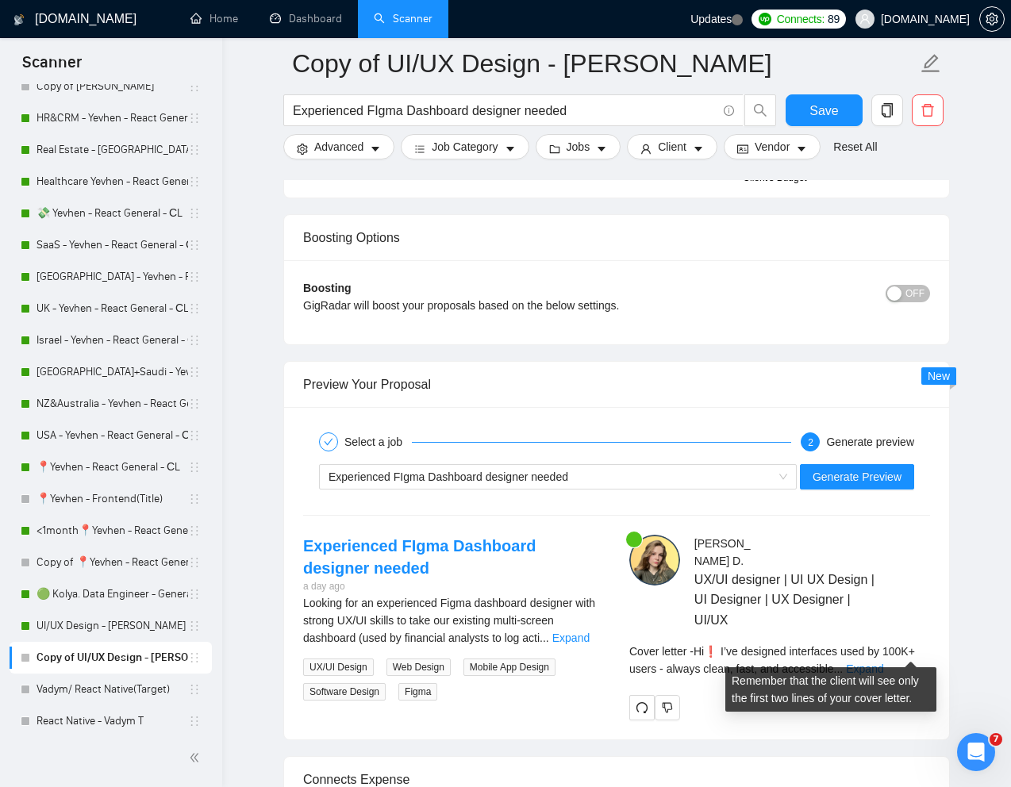
click at [916, 642] on div "Cover letter - Hi❗ I’ve designed interfaces used by 100K+ users - always clean,…" at bounding box center [779, 659] width 301 height 35
click at [883, 662] on link "Expand" at bounding box center [864, 668] width 37 height 13
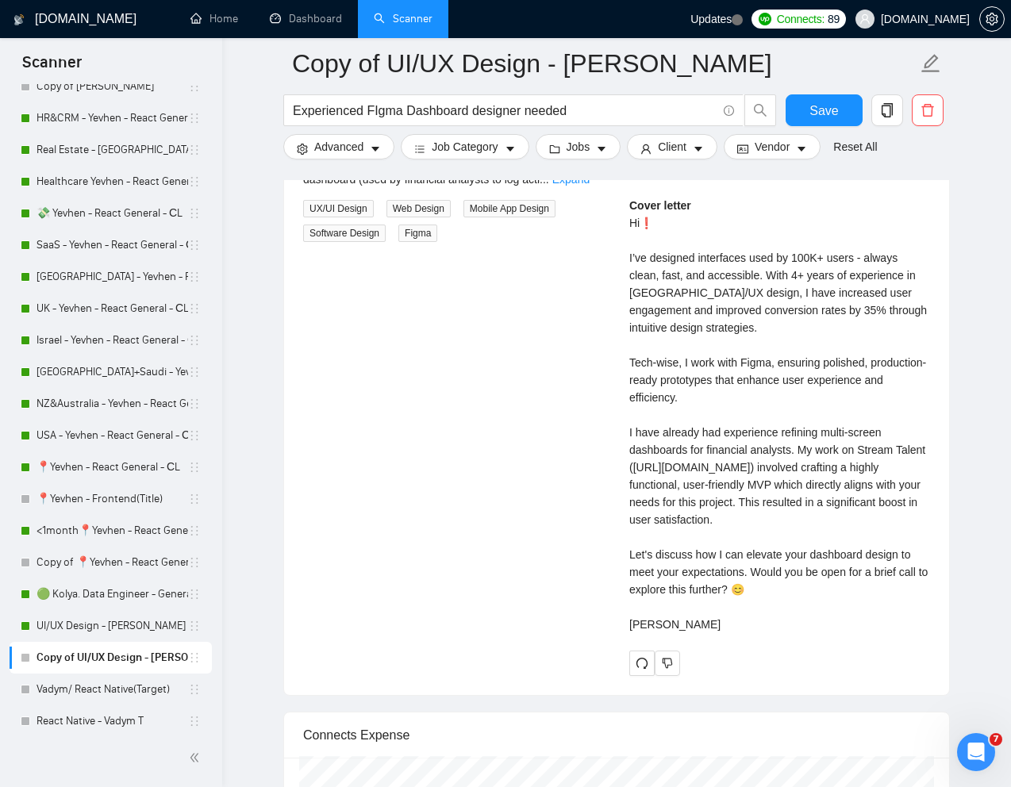
scroll to position [3287, 0]
click at [675, 581] on div "Cover letter Hi❗ I’ve designed interfaces used by 100K+ users - always clean, f…" at bounding box center [779, 416] width 301 height 436
drag, startPoint x: 627, startPoint y: 573, endPoint x: 738, endPoint y: 601, distance: 114.7
click at [738, 601] on div "[PERSON_NAME] UX/UI designer | UI UX Design | UI Designer | UX Designer | UI/UX…" at bounding box center [779, 377] width 326 height 599
click at [821, 601] on div "Cover letter Hi❗ I’ve designed interfaces used by 100K+ users - always clean, f…" at bounding box center [779, 416] width 301 height 436
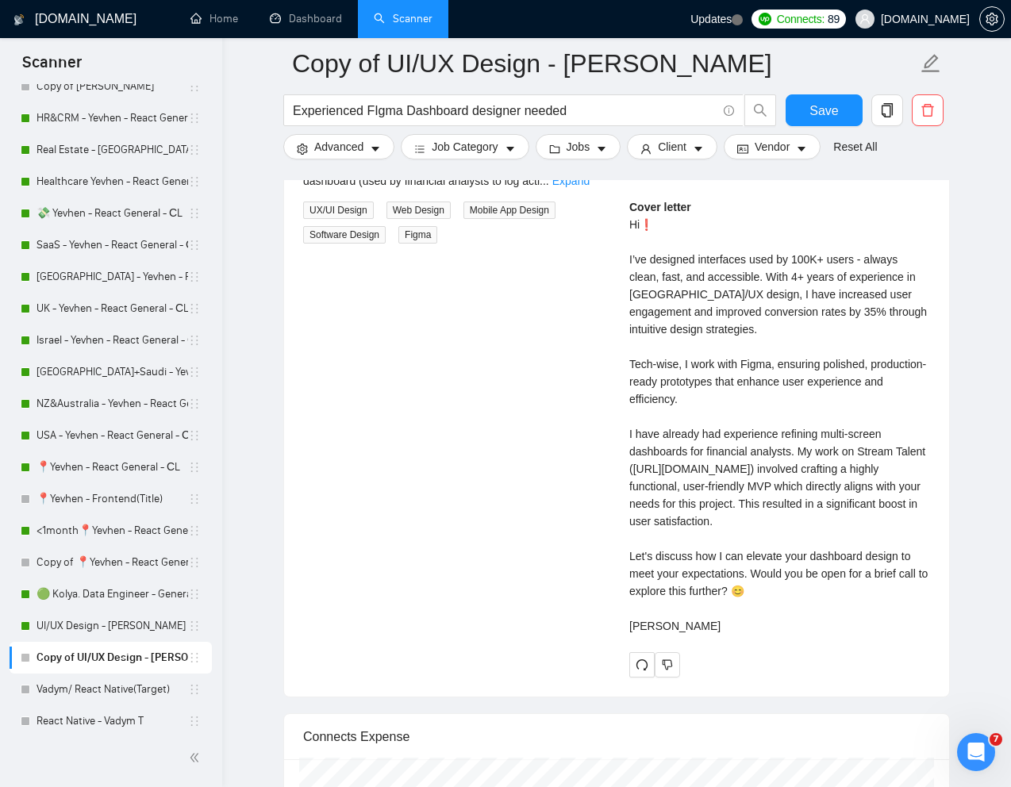
drag, startPoint x: 623, startPoint y: 572, endPoint x: 745, endPoint y: 606, distance: 126.1
click at [745, 606] on div "[PERSON_NAME] UX/UI designer | UI UX Design | UI Designer | UX Designer | UI/UX…" at bounding box center [779, 377] width 326 height 599
copy div "Let's discuss how I can elevate your dashboard design to meet your expectations…"
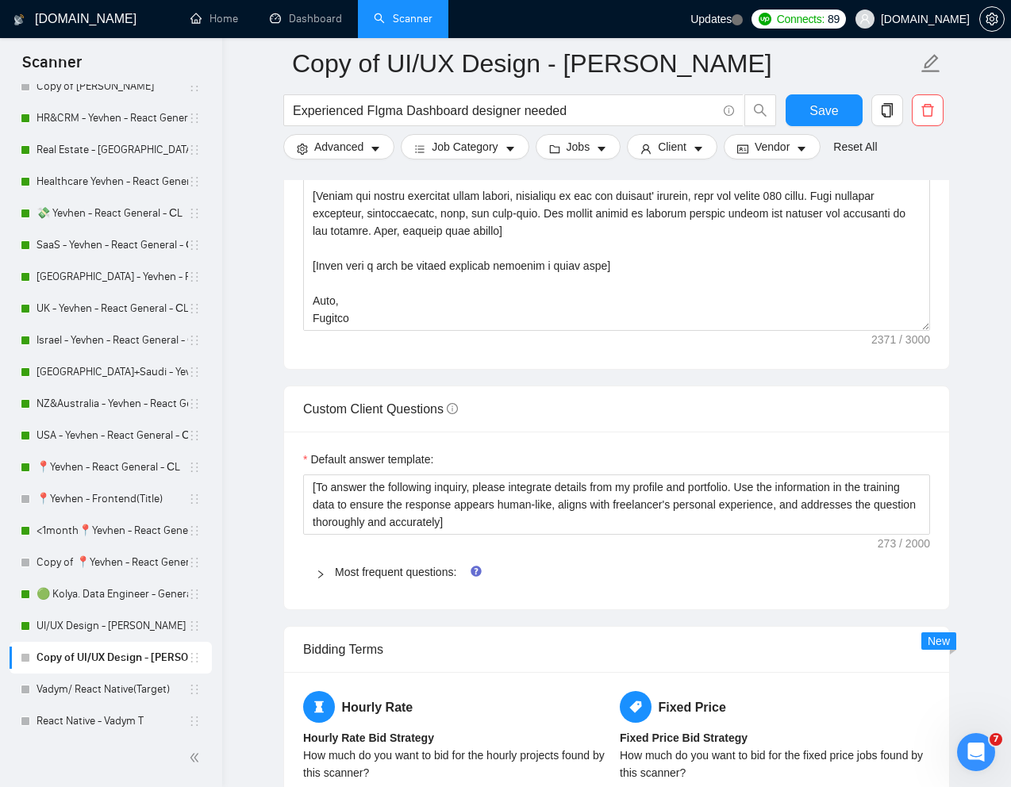
scroll to position [2018, 0]
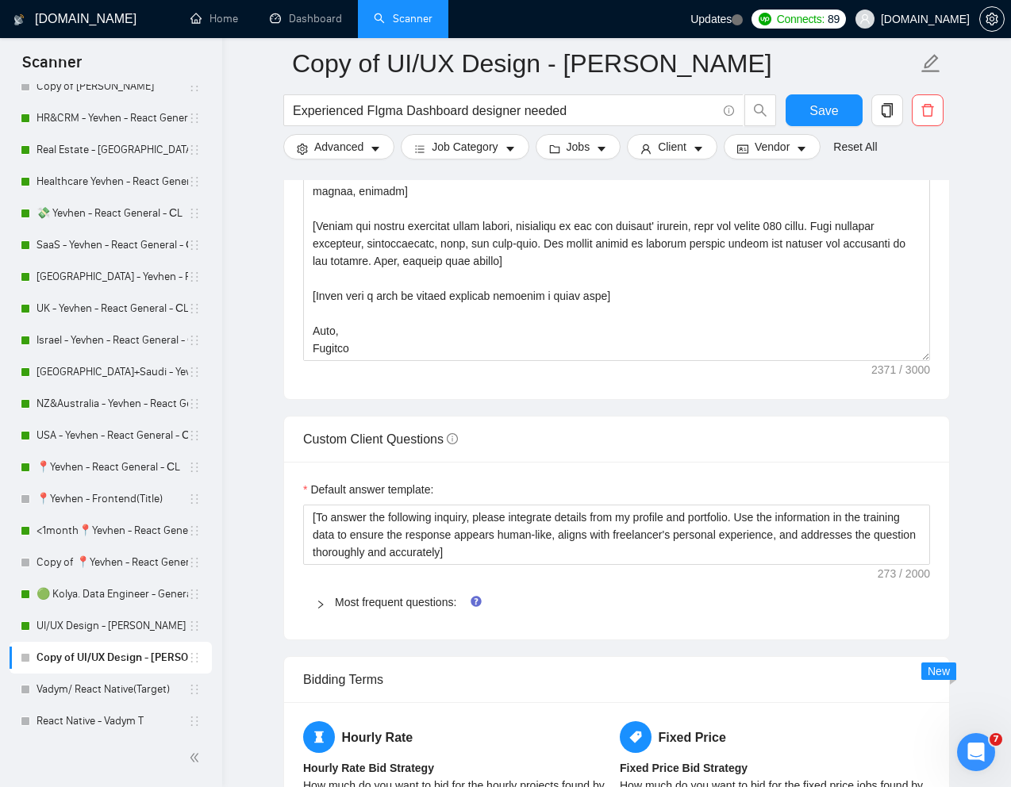
click at [524, 362] on div "Cover letter template:" at bounding box center [616, 180] width 665 height 438
click at [526, 336] on textarea "Cover letter template:" at bounding box center [616, 182] width 627 height 357
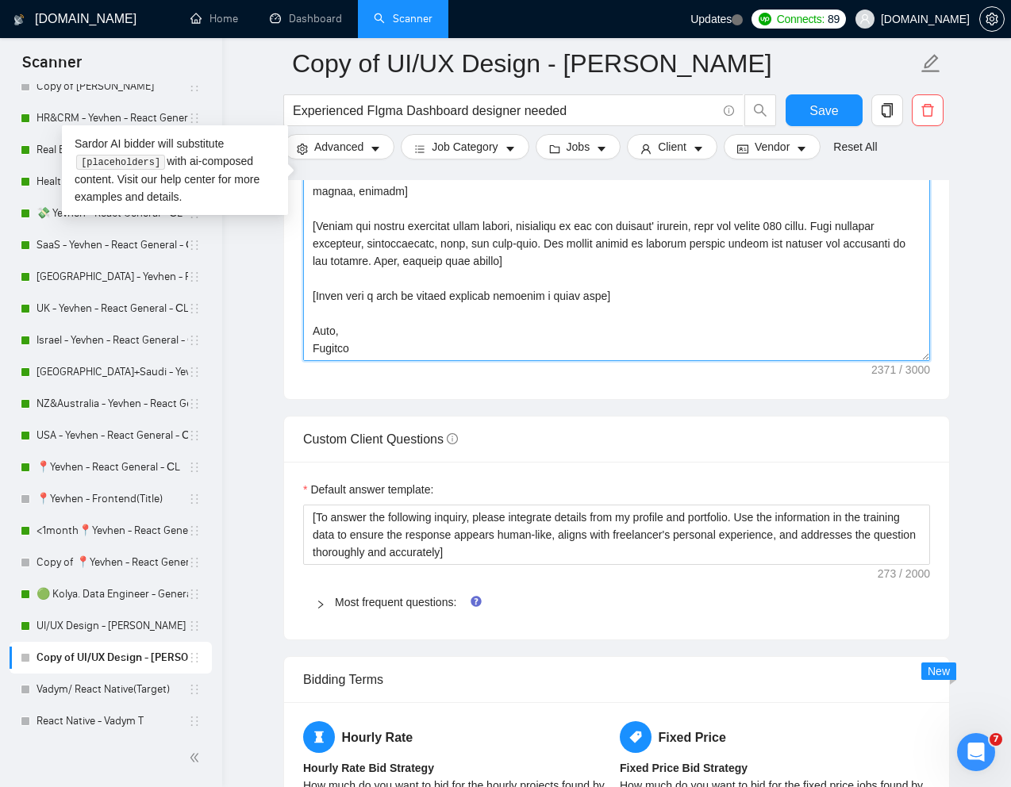
paste textarea "Lorem ips do sita cons - adip e seddo eiu] [Tempo inc utlab etdolo magna aliq e…"
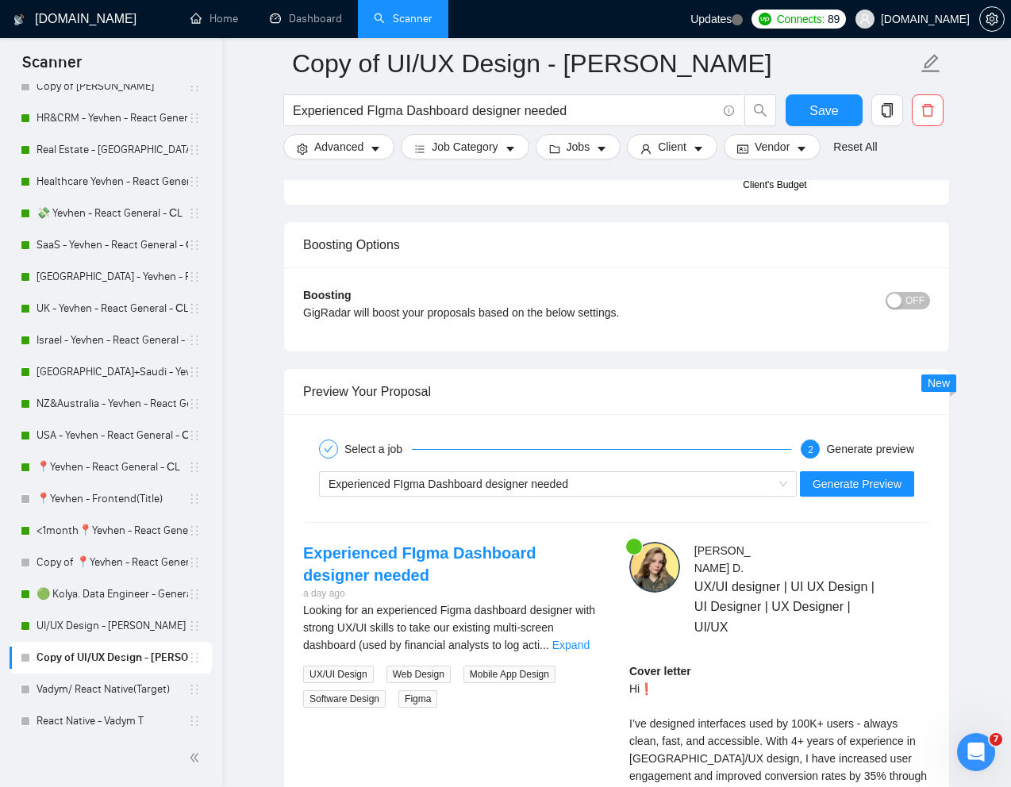
scroll to position [3002, 0]
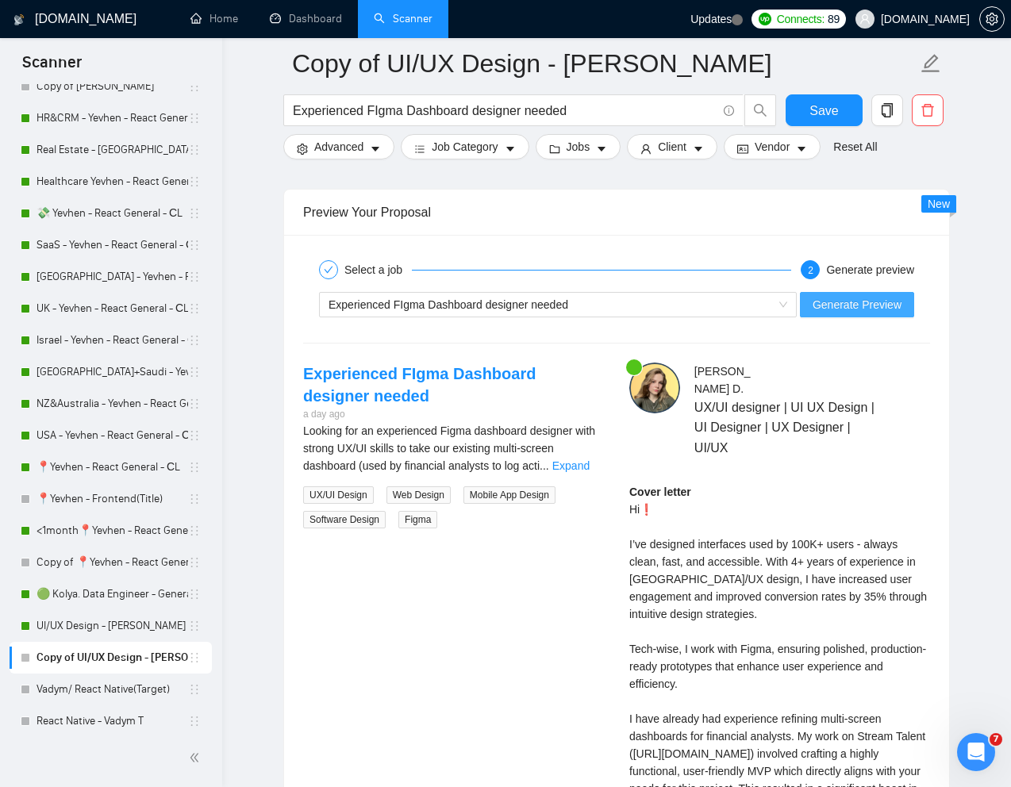
type textarea "[Lorem i dolorsit ametcons adipi eli "Se❗" doe tempor'i utla et dolorem aliq (e…"
click at [851, 305] on span "Generate Preview" at bounding box center [856, 304] width 89 height 17
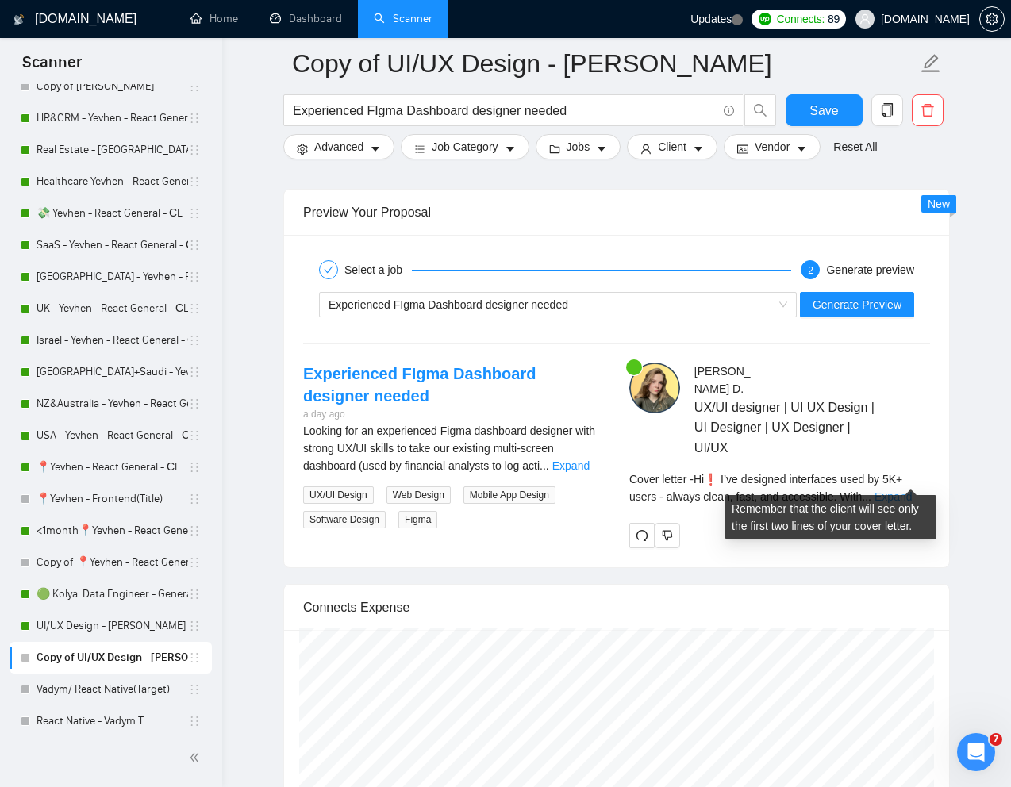
click at [904, 490] on link "Expand" at bounding box center [892, 496] width 37 height 13
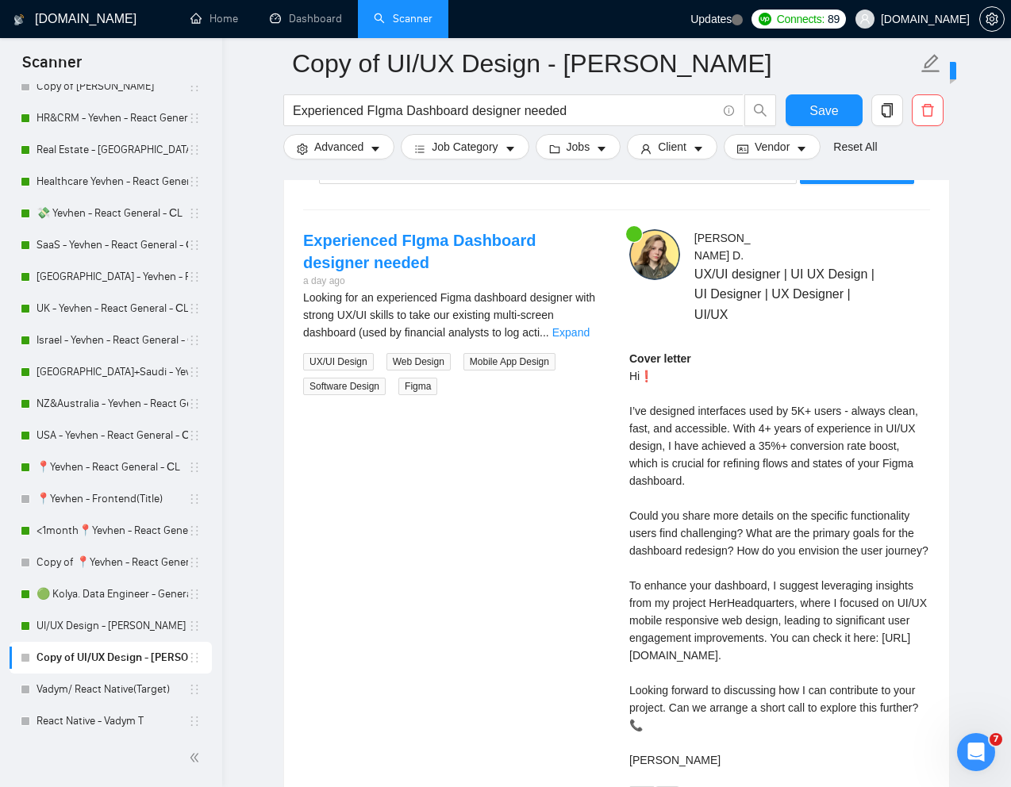
scroll to position [3136, 0]
click at [696, 540] on div "Cover letter Hi❗ I’ve designed interfaces used by 5K+ users - always clean, fas…" at bounding box center [779, 558] width 301 height 419
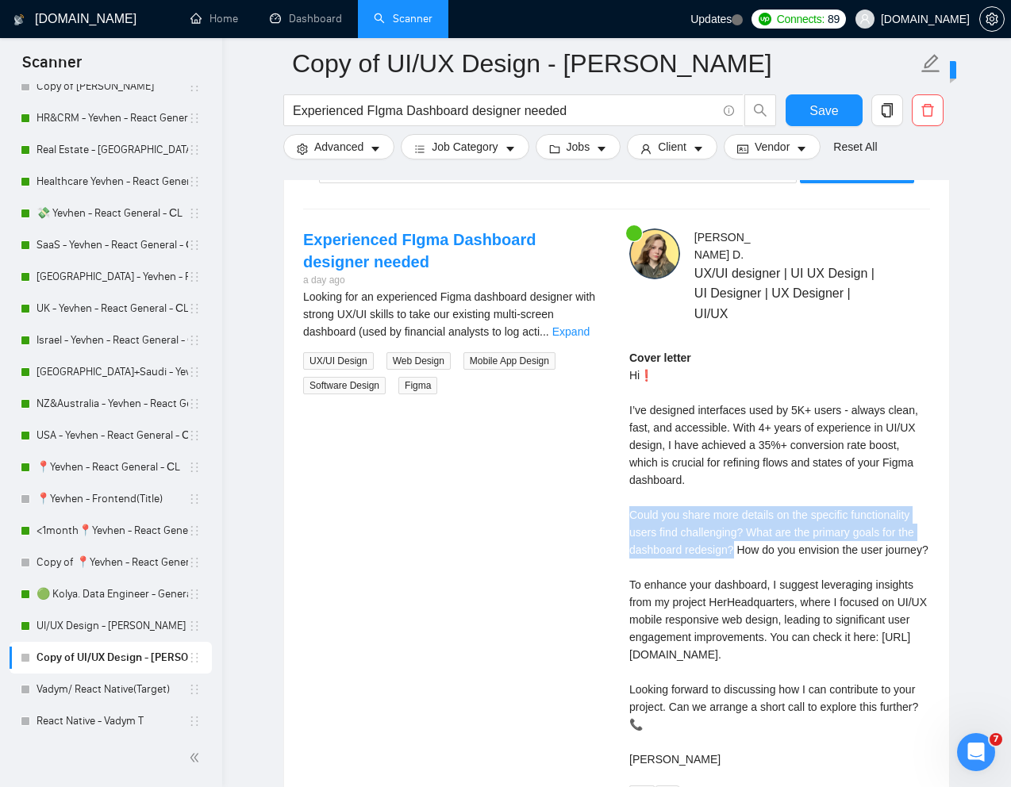
drag, startPoint x: 738, startPoint y: 533, endPoint x: 616, endPoint y: 498, distance: 126.3
click at [616, 498] on div "[PERSON_NAME] UX/UI designer | UI UX Design | UI Designer | UX Designer | UI/UX…" at bounding box center [779, 518] width 326 height 581
copy div "Could you share more details on the specific functionality users find challengi…"
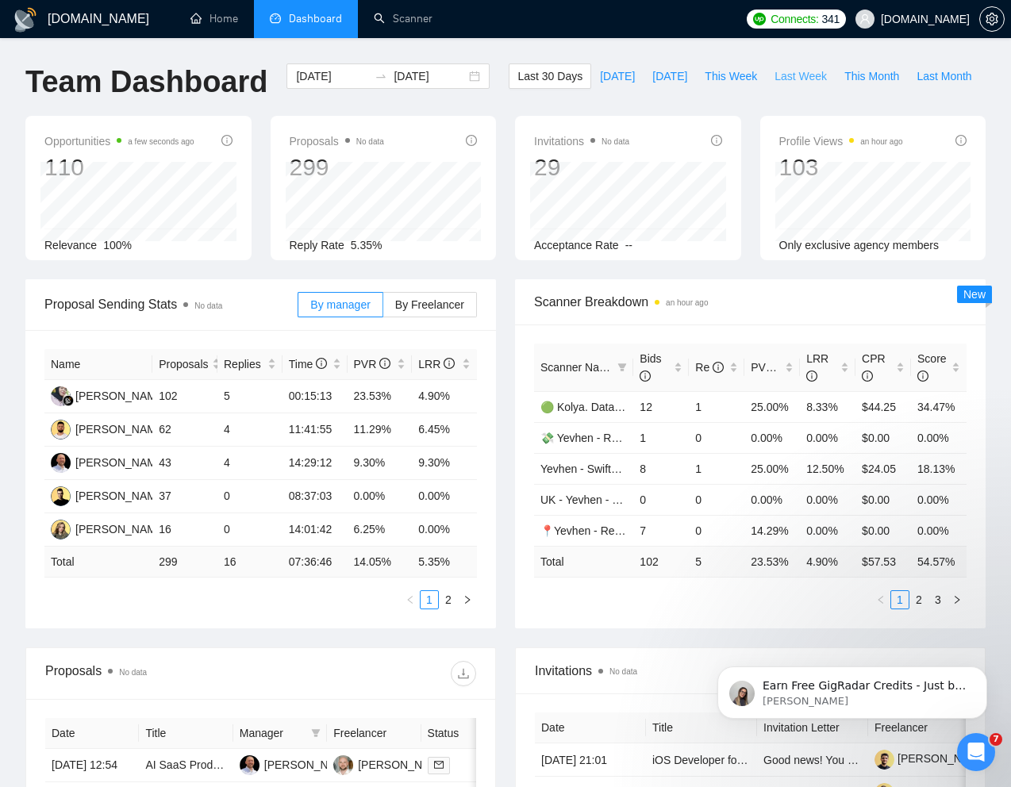
click at [774, 85] on span "Last Week" at bounding box center [800, 75] width 52 height 17
type input "2025-08-04"
type input "2025-08-10"
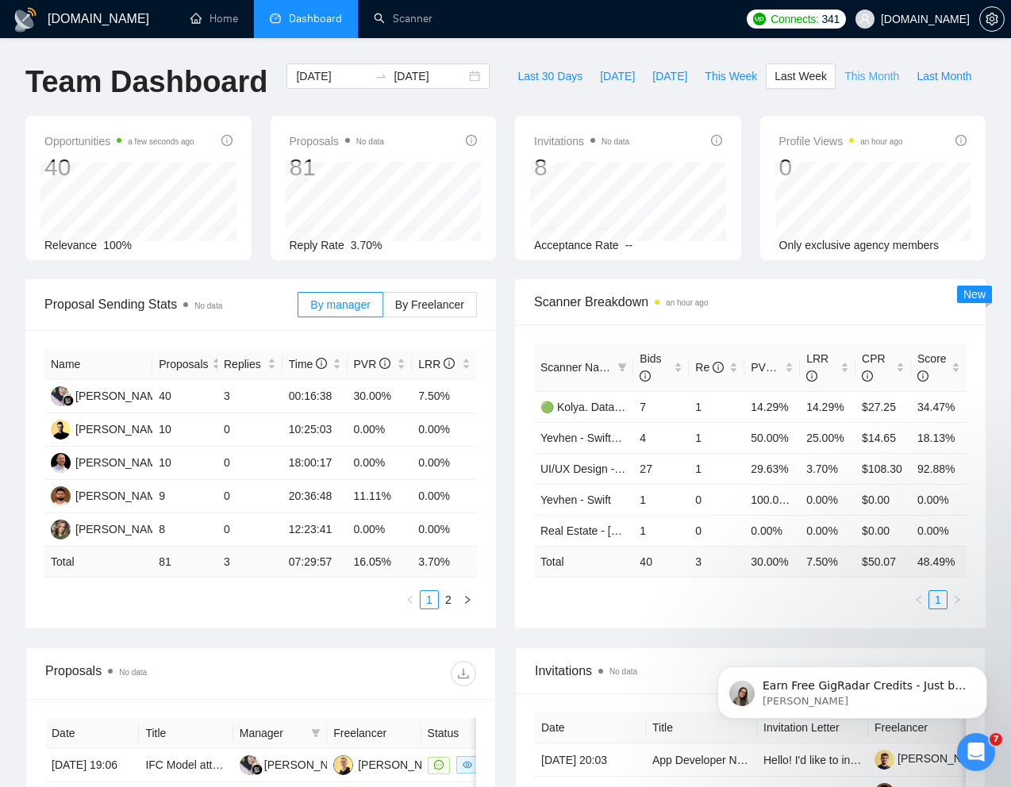
click at [844, 85] on span "This Month" at bounding box center [871, 75] width 55 height 17
type input "2025-08-01"
type input "2025-08-31"
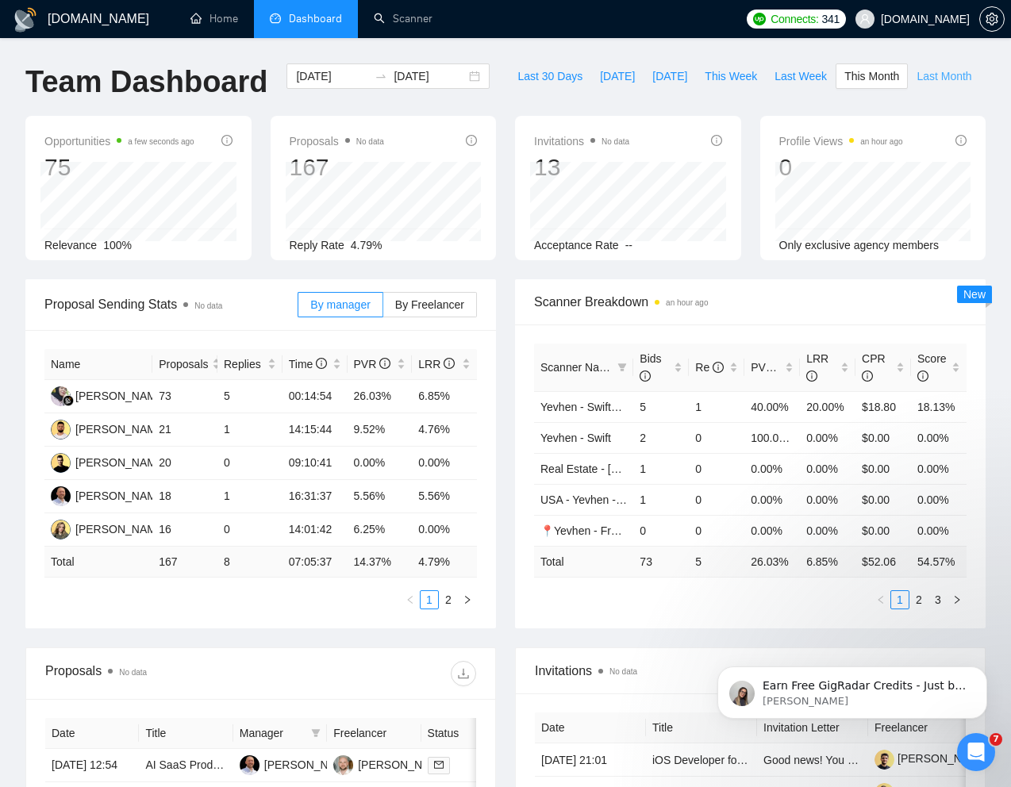
click at [916, 85] on span "Last Month" at bounding box center [943, 75] width 55 height 17
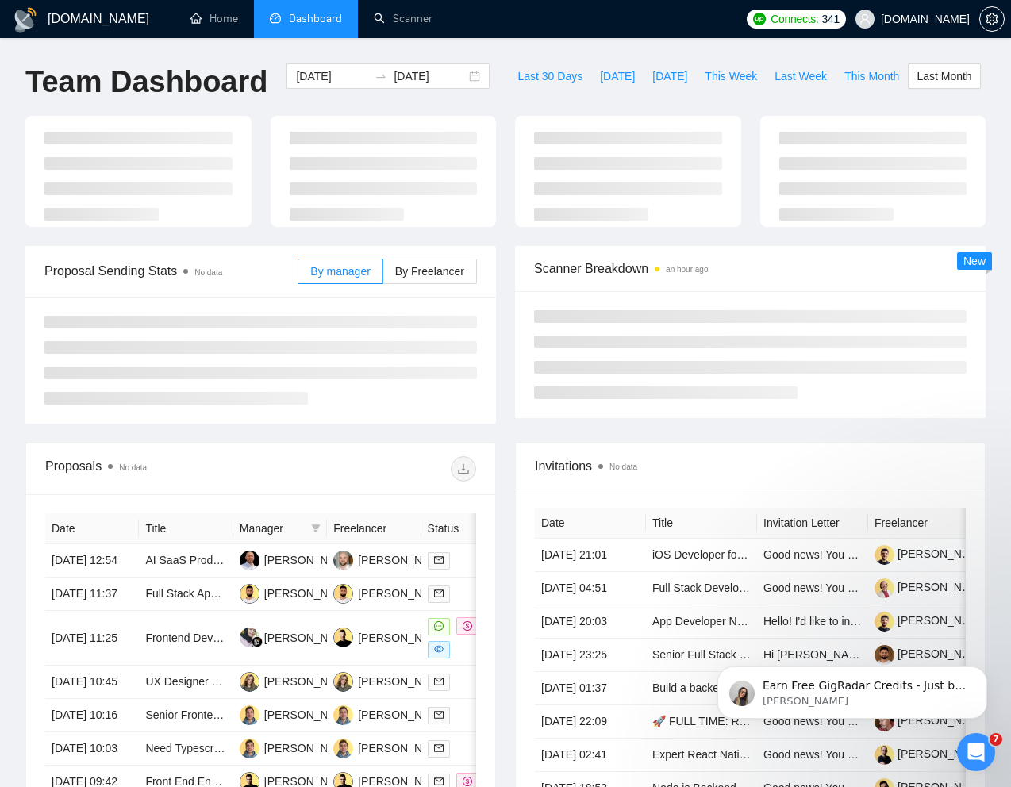
type input "2025-07-01"
type input "2025-07-31"
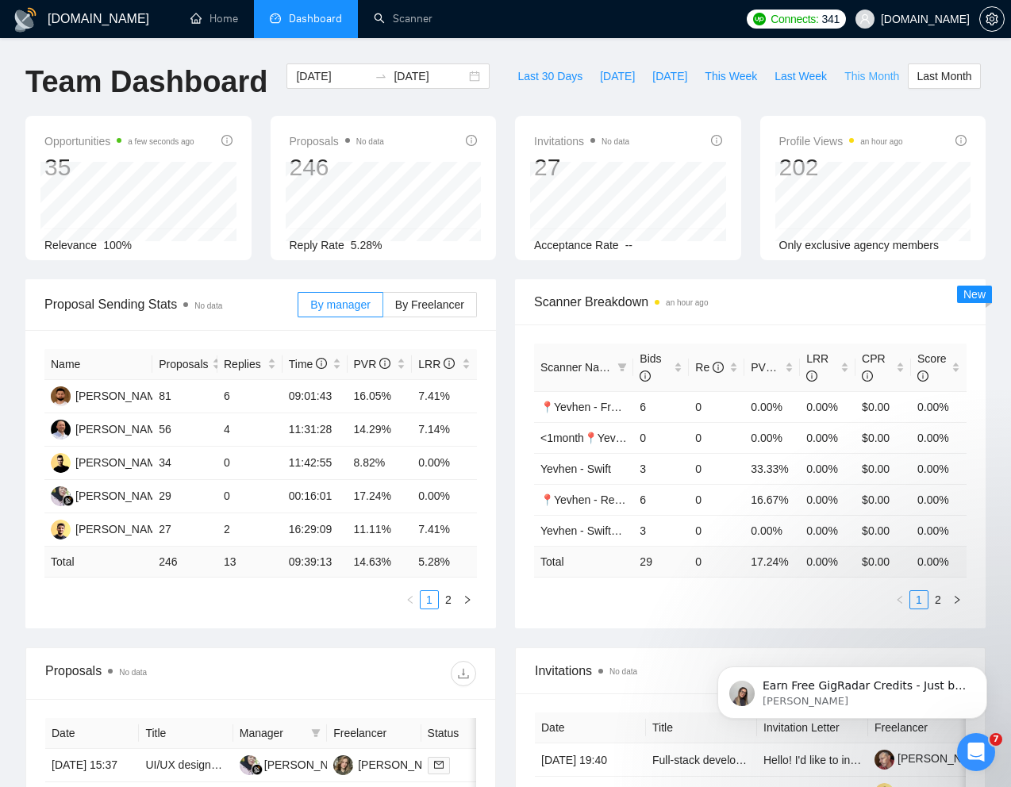
click at [844, 85] on span "This Month" at bounding box center [871, 75] width 55 height 17
type input "2025-08-01"
type input "2025-08-31"
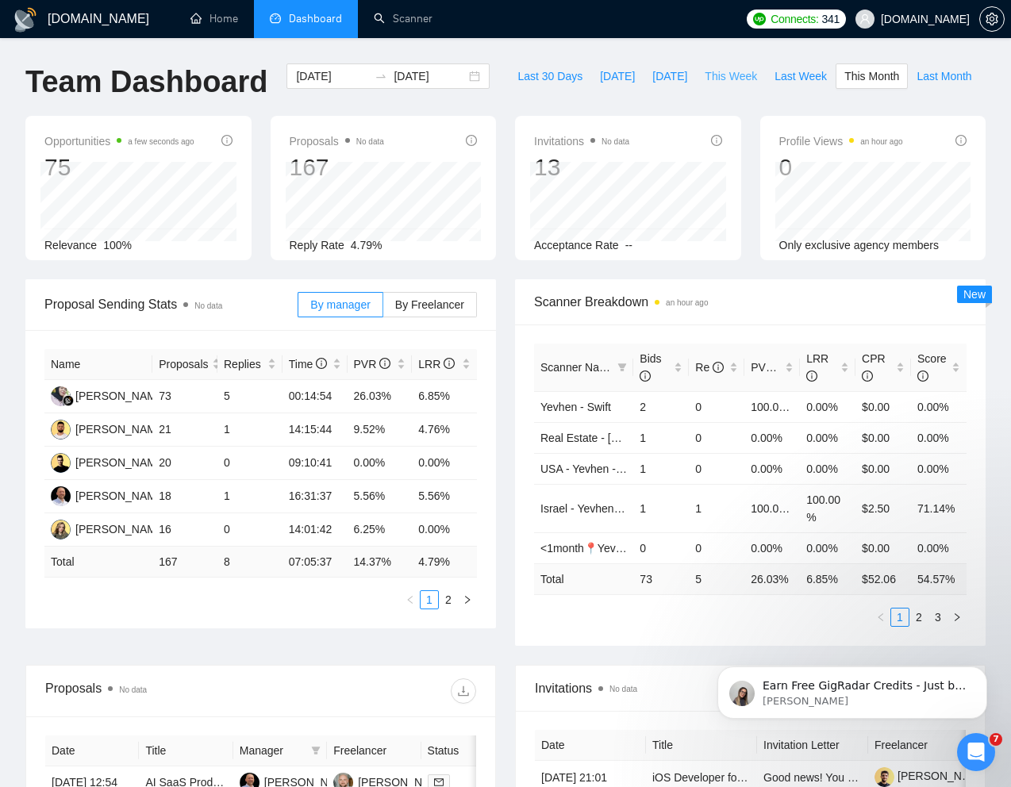
click at [704, 85] on span "This Week" at bounding box center [730, 75] width 52 height 17
type input "2025-08-11"
type input "2025-08-17"
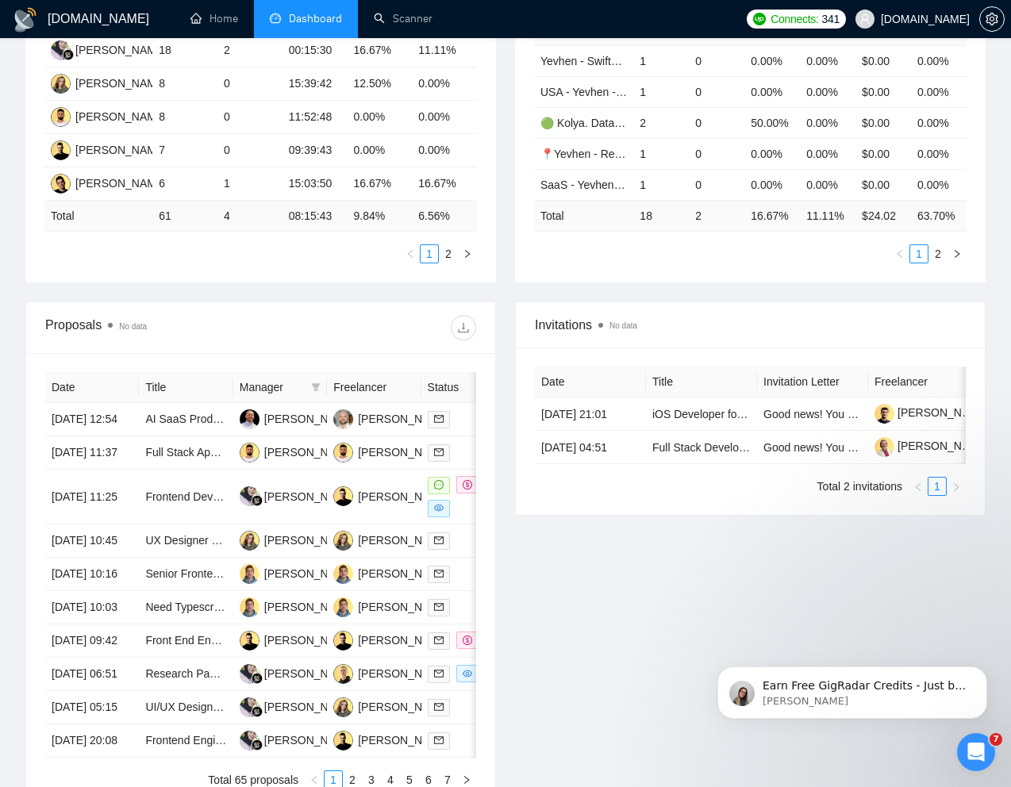
scroll to position [347, 0]
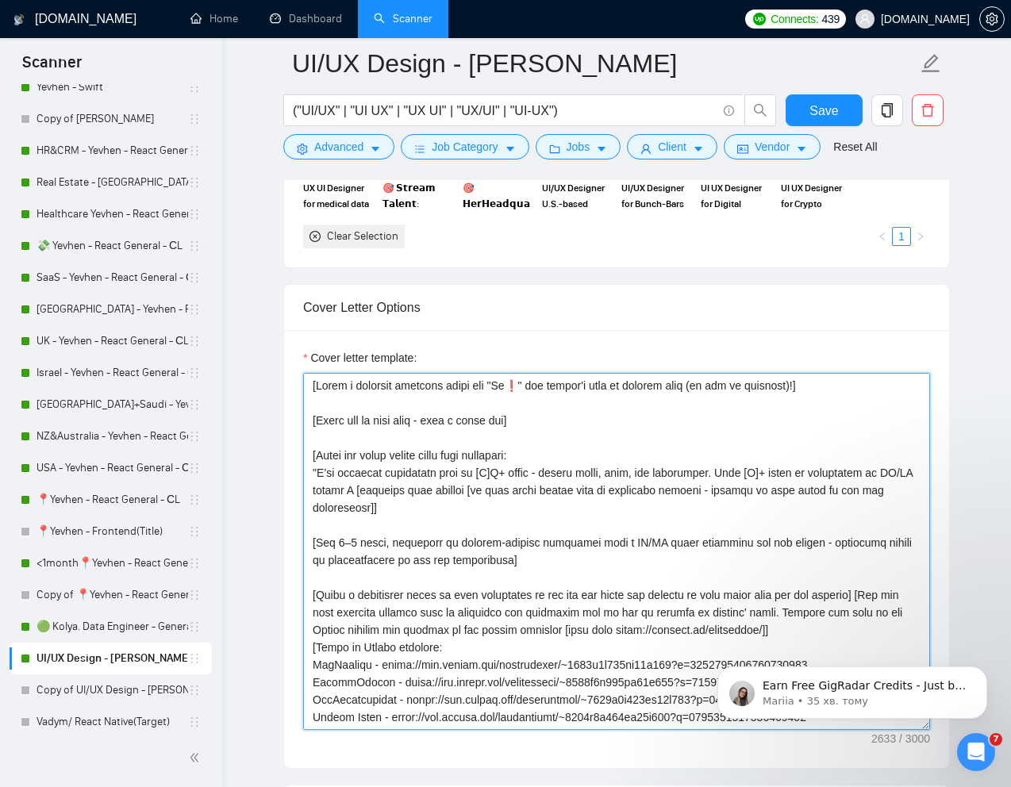
scroll to position [121, 0]
